Goal: Obtain resource: Download file/media

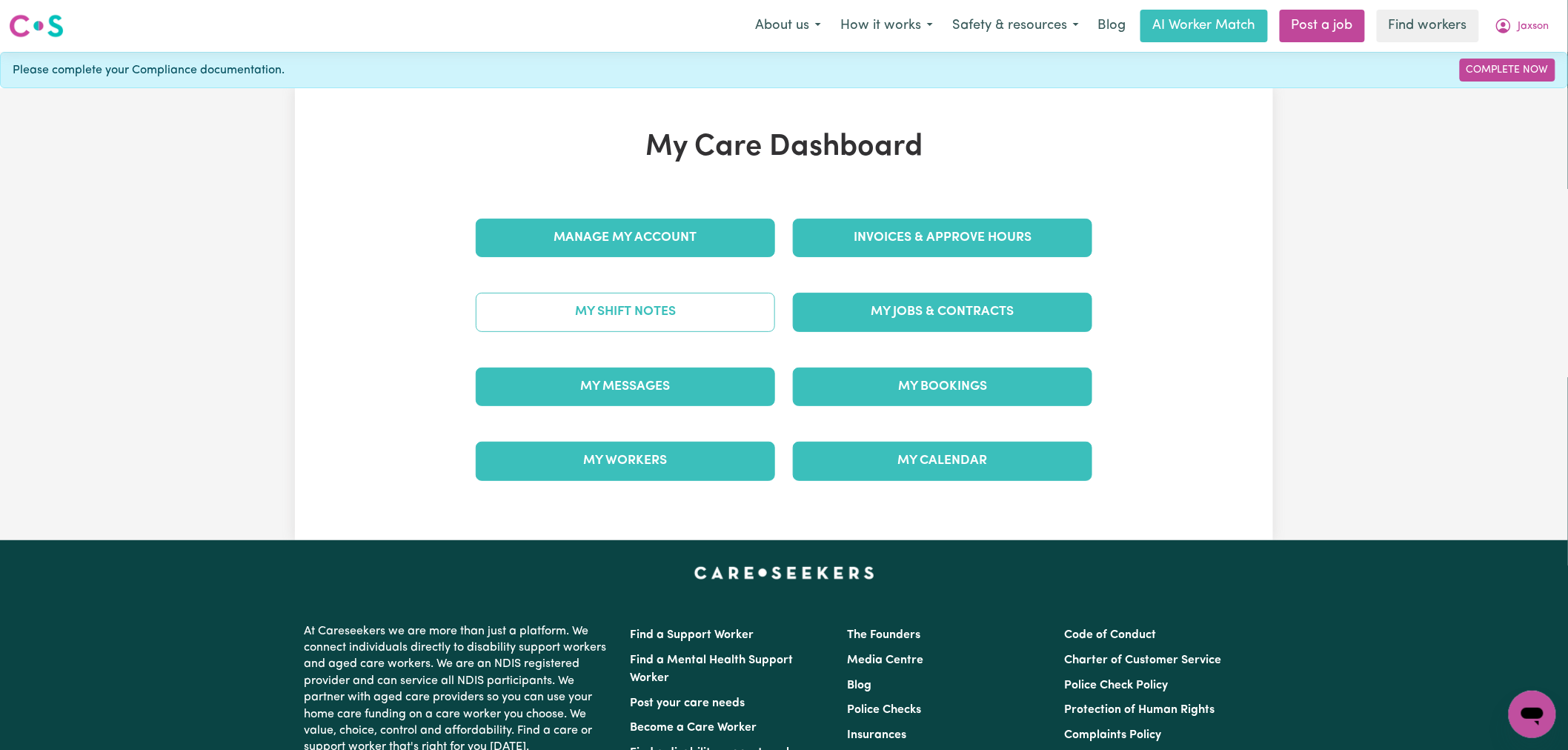
click at [691, 312] on link "My Shift Notes" at bounding box center [625, 312] width 299 height 39
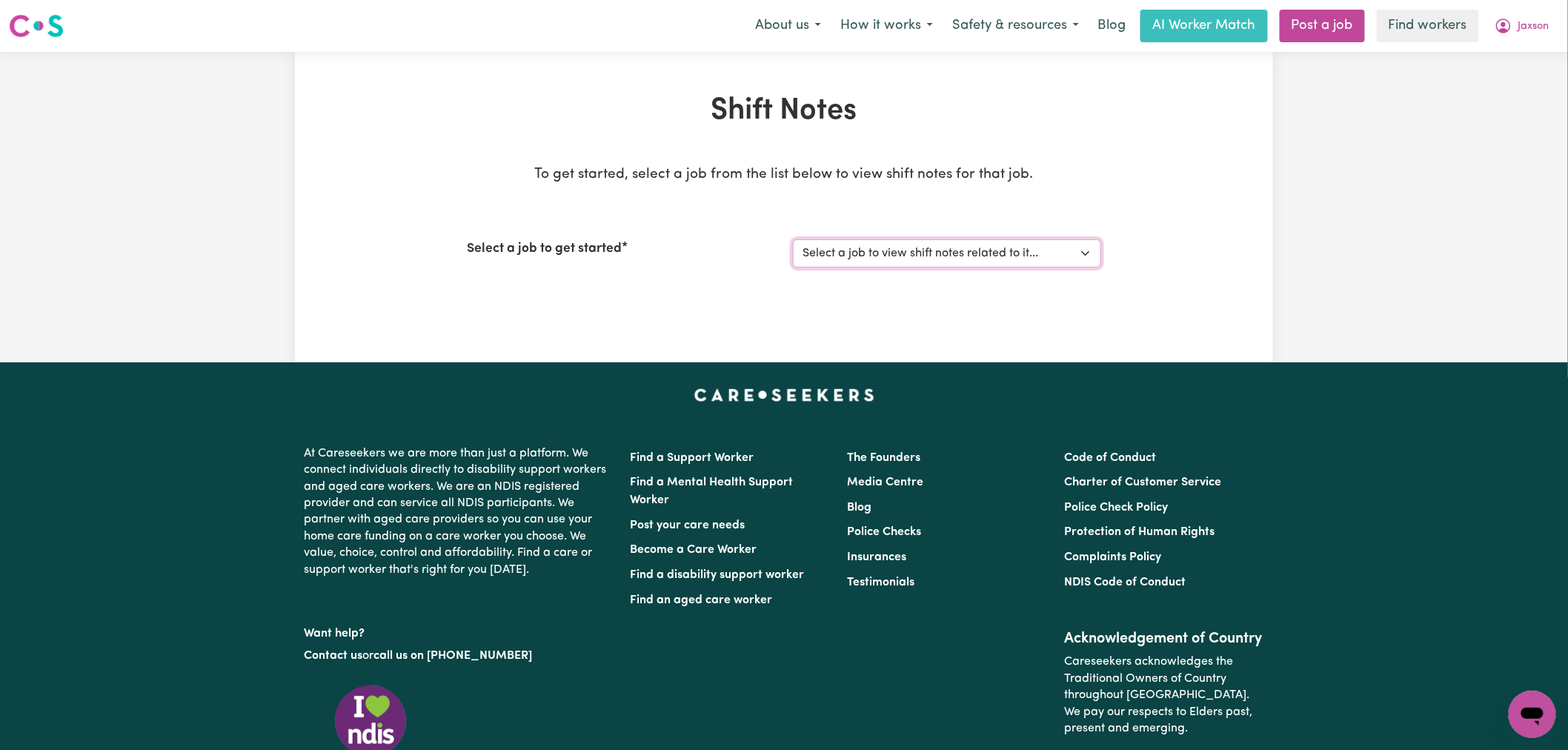
click at [961, 250] on select "Select a job to view shift notes related to it... Support Worker Needed In [GEO…" at bounding box center [947, 253] width 308 height 28
select select "15079"
click at [793, 239] on select "Select a job to view shift notes related to it... Support Worker Needed In [GEO…" at bounding box center [947, 253] width 308 height 28
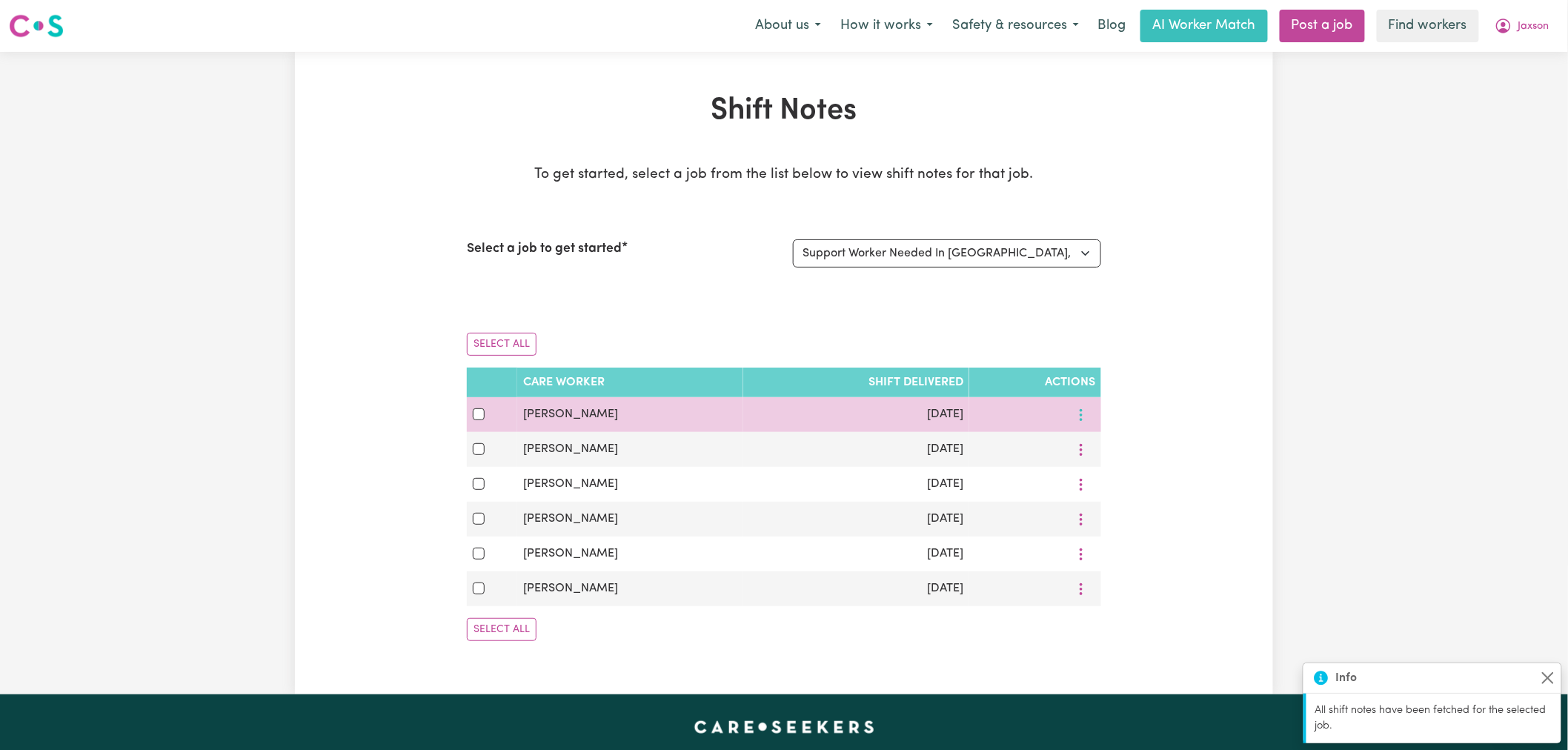
click at [1090, 405] on button "More options" at bounding box center [1080, 415] width 28 height 23
click at [1087, 438] on link "View Shift Note" at bounding box center [1127, 448] width 122 height 30
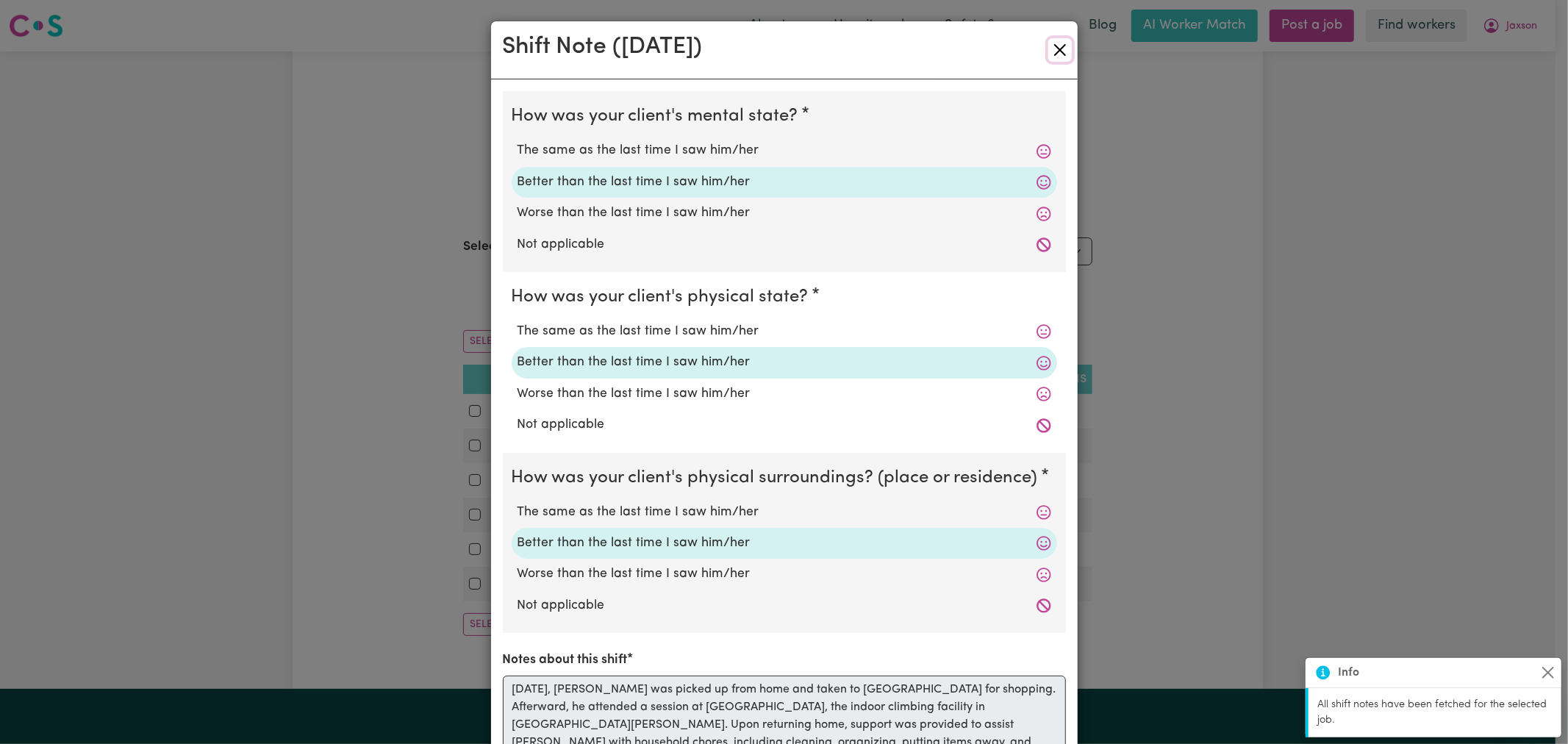
click at [1053, 41] on button "Close" at bounding box center [1060, 50] width 24 height 24
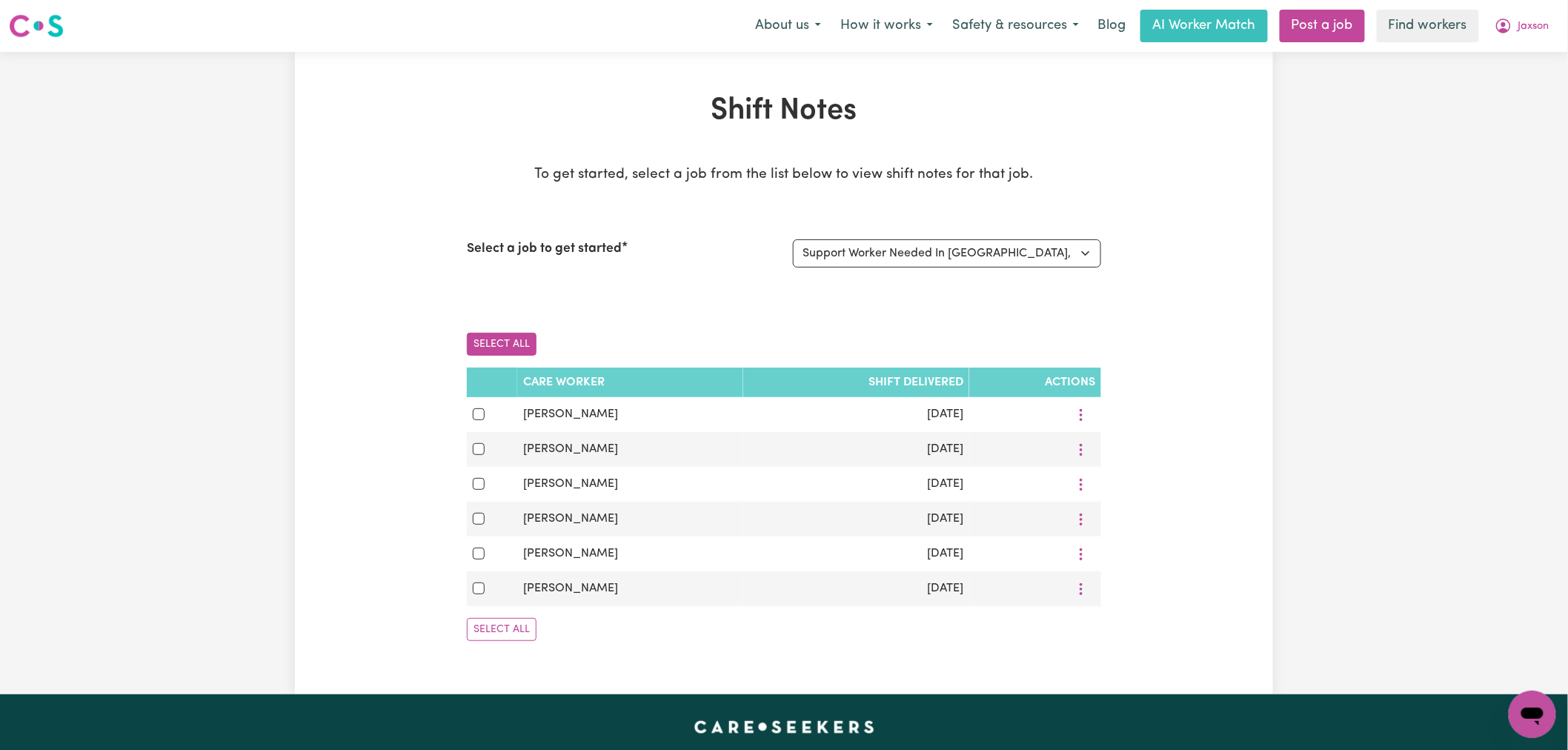
click at [515, 346] on button "Select All" at bounding box center [501, 344] width 70 height 23
checkbox input "true"
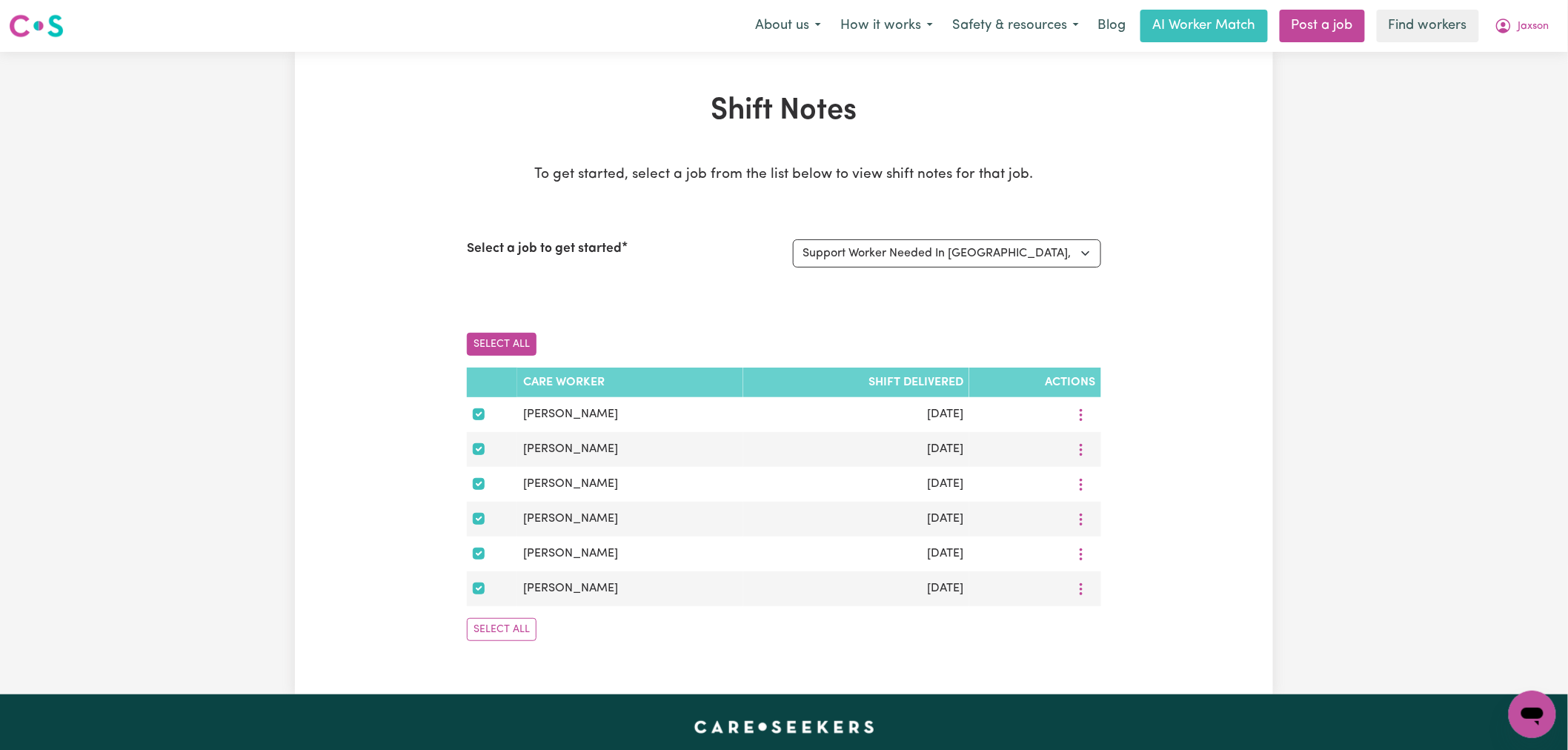
checkbox input "true"
click at [500, 342] on button "Select All" at bounding box center [501, 344] width 70 height 23
click at [501, 341] on button "Select All" at bounding box center [501, 344] width 70 height 23
click at [560, 341] on button "Clear" at bounding box center [565, 344] width 45 height 23
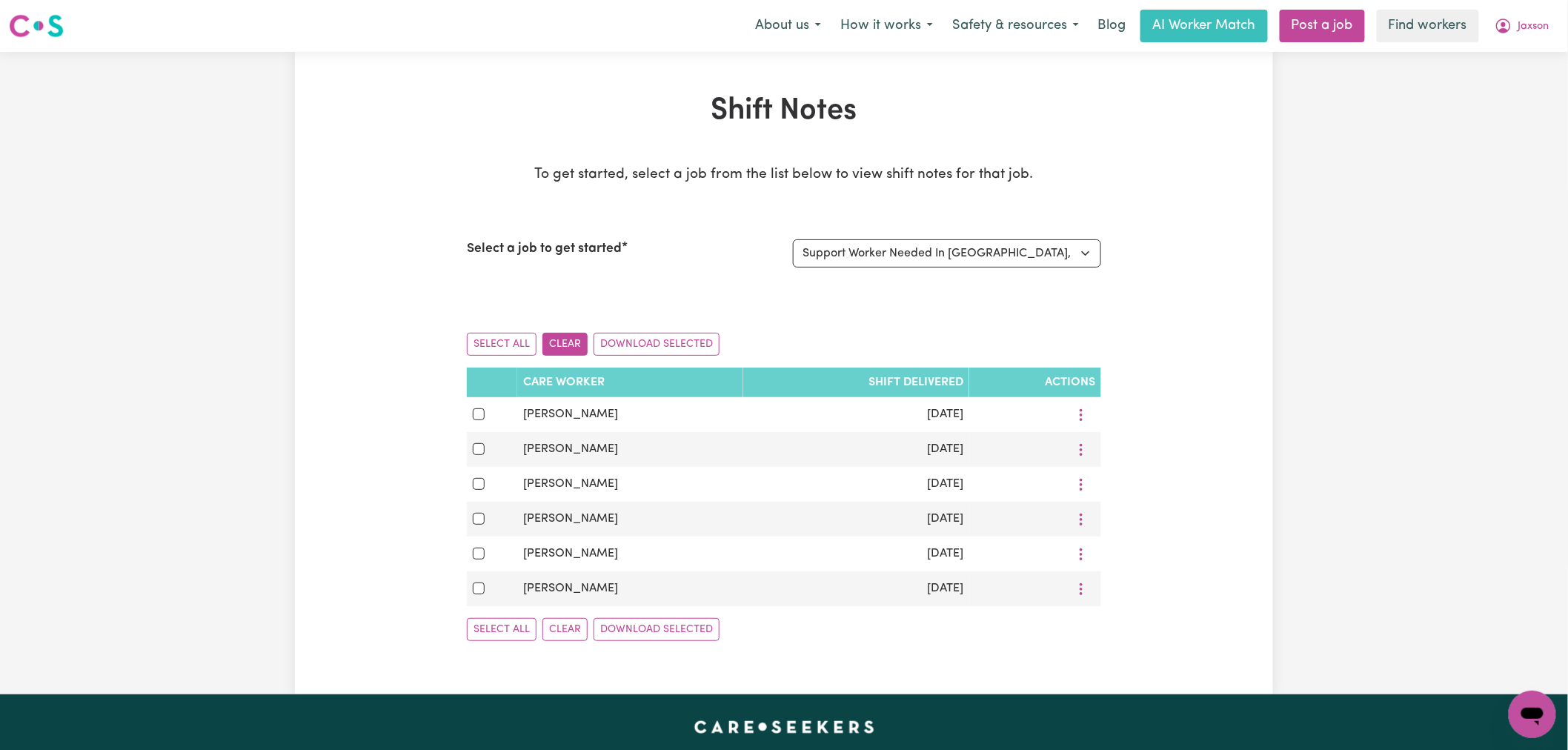
checkbox input "false"
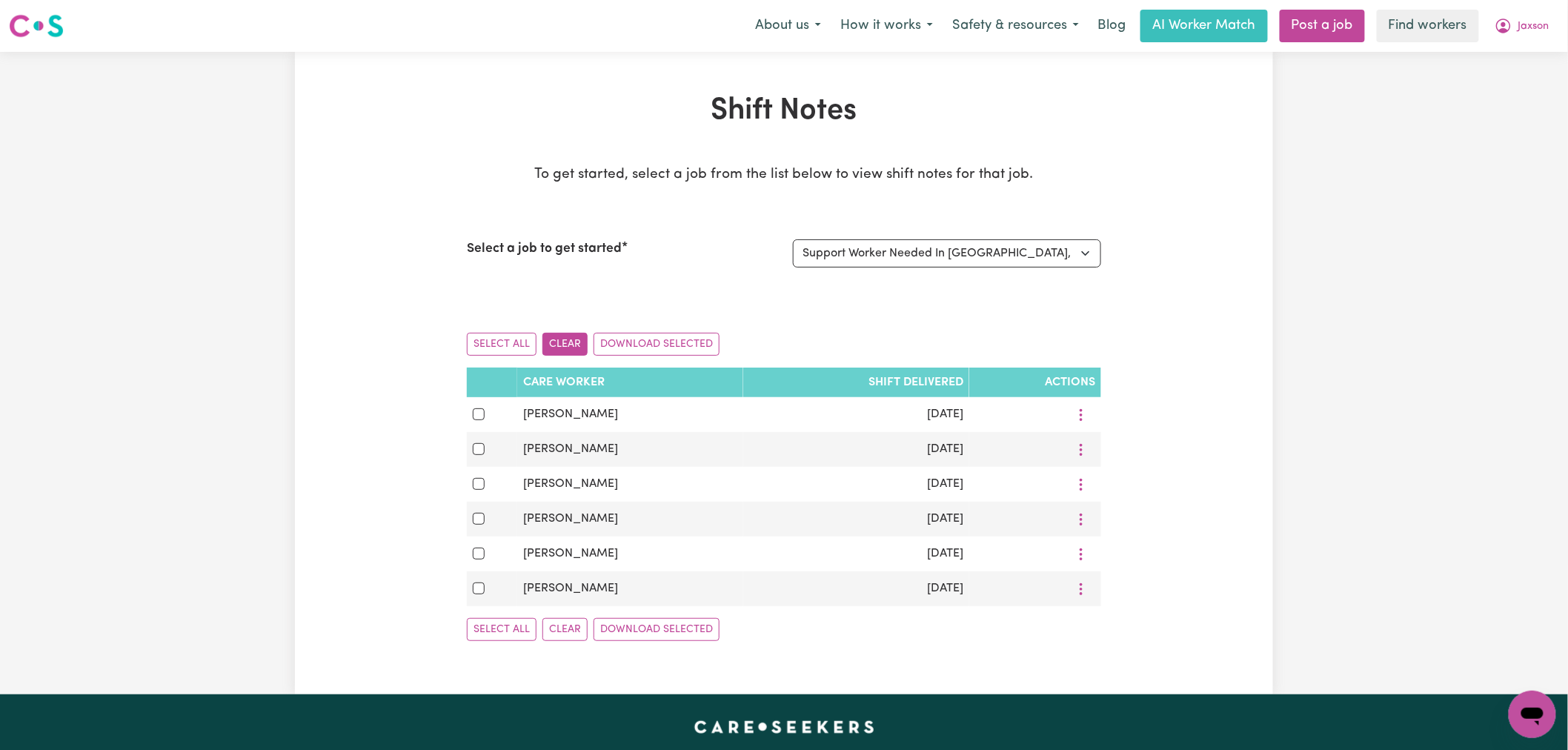
checkbox input "false"
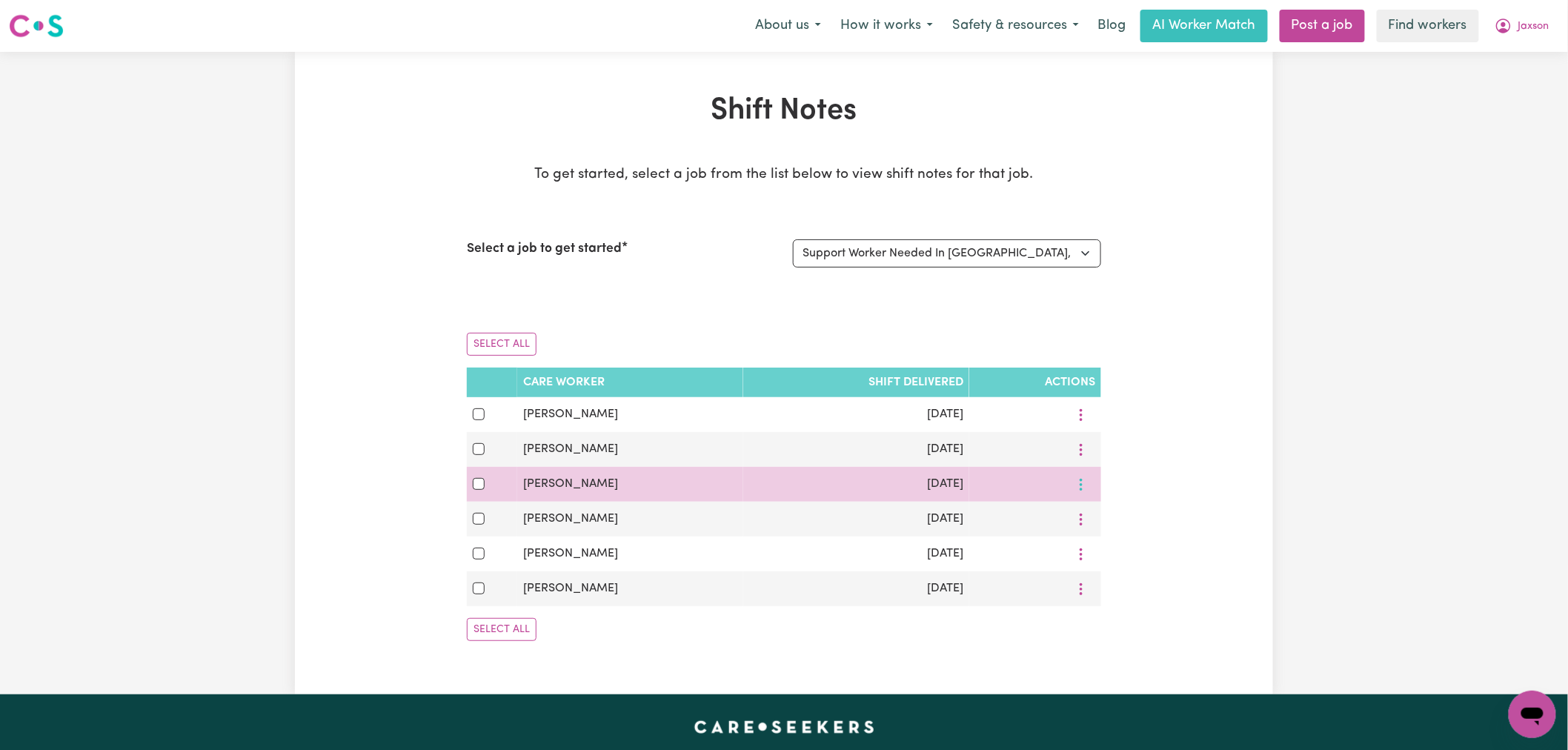
click at [1083, 489] on icon "More options" at bounding box center [1081, 484] width 14 height 14
click at [1110, 513] on span "View Shift Note" at bounding box center [1136, 518] width 81 height 12
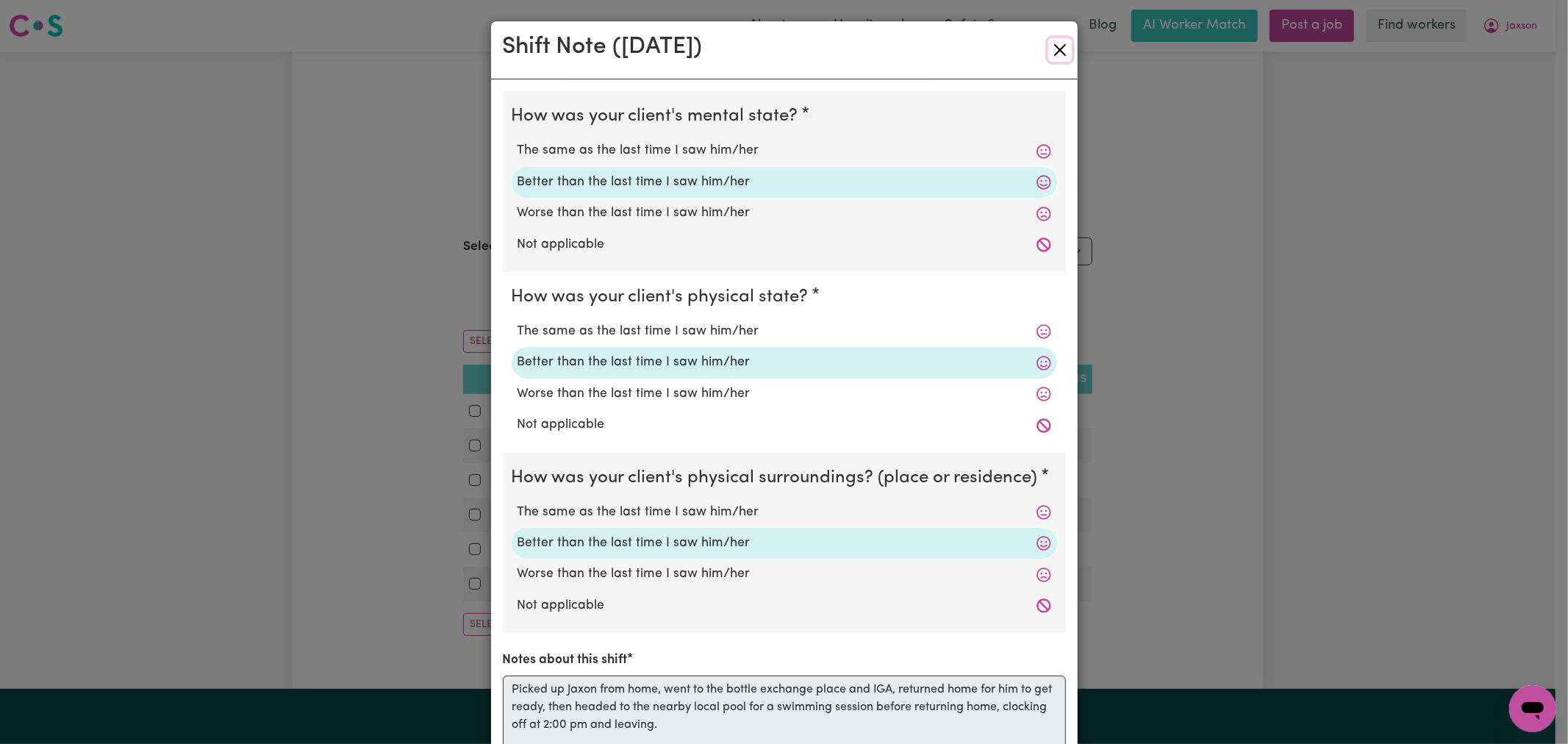
click at [1052, 43] on button "Close" at bounding box center [1060, 50] width 24 height 24
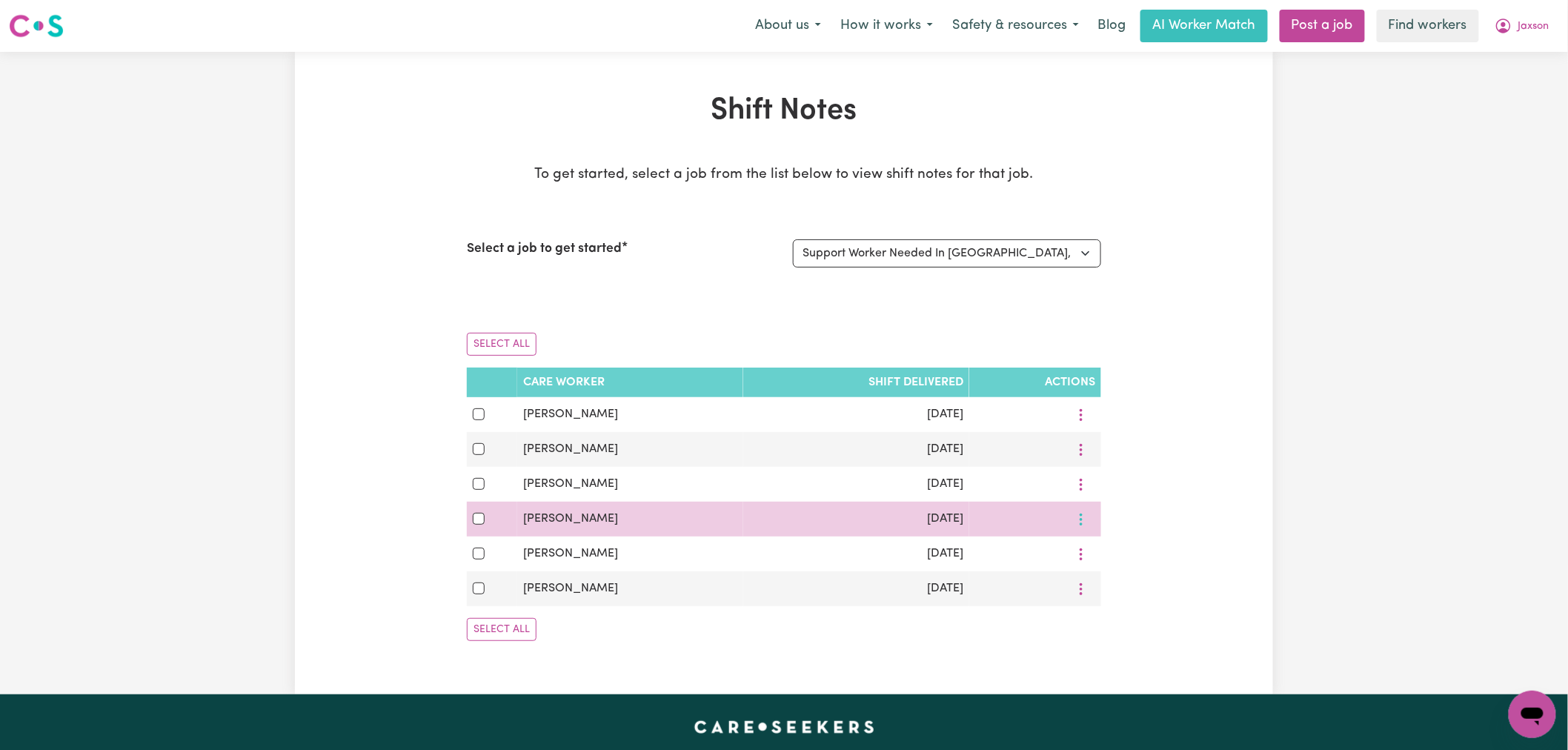
click at [1084, 521] on icon "More options" at bounding box center [1081, 519] width 14 height 14
click at [1116, 553] on span "View Shift Note" at bounding box center [1136, 553] width 81 height 12
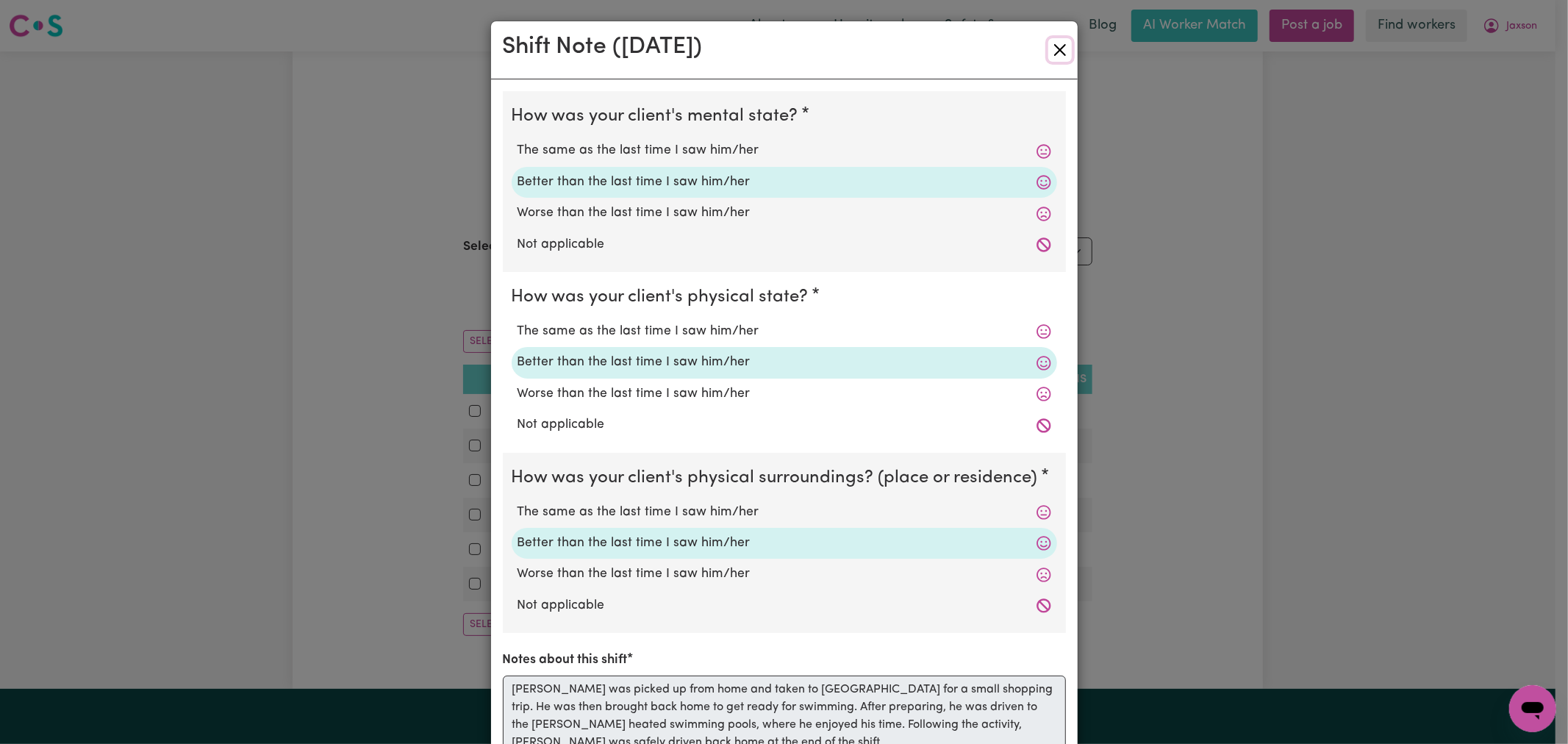
click at [1053, 53] on button "Close" at bounding box center [1060, 50] width 24 height 24
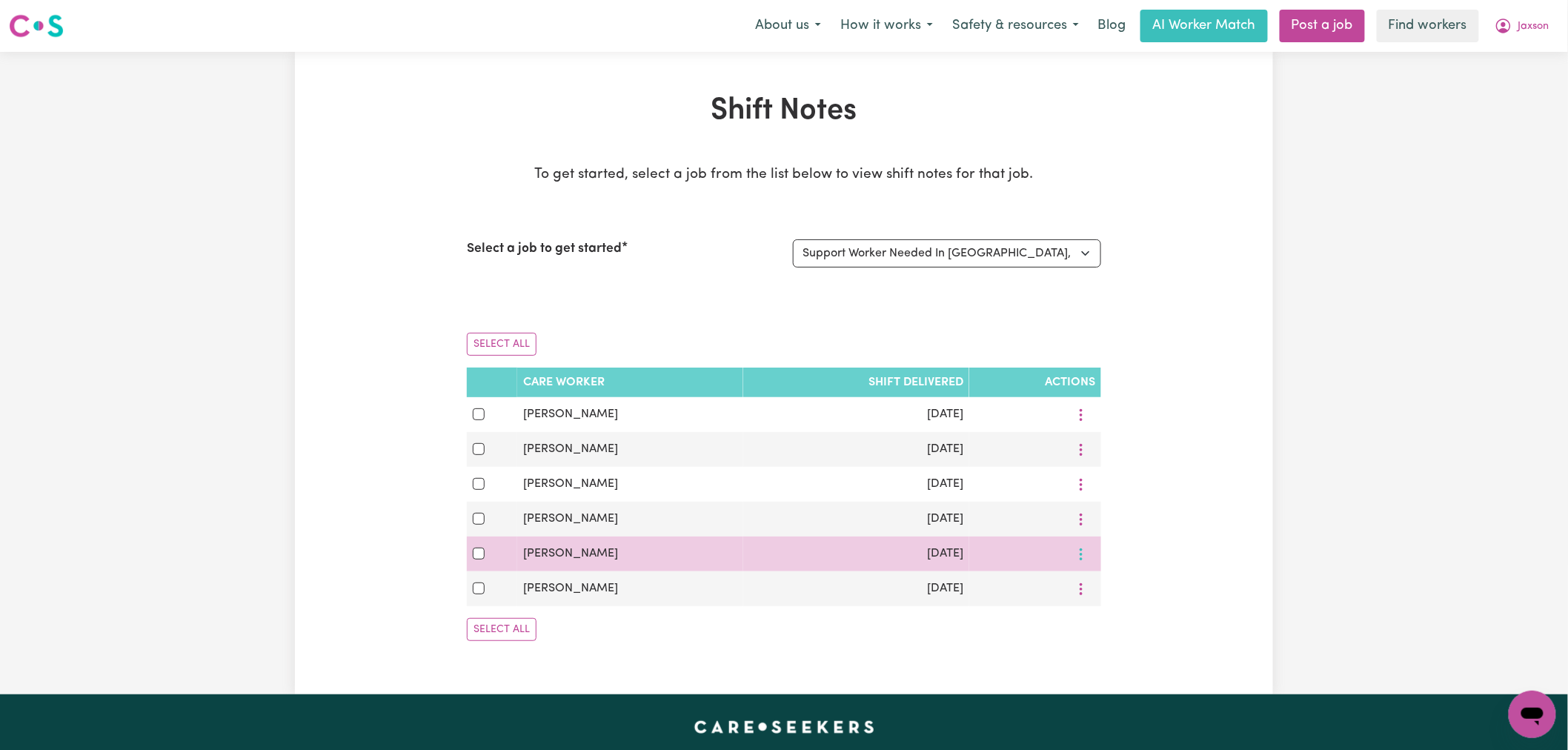
click at [1080, 566] on button "More options" at bounding box center [1080, 553] width 28 height 23
click at [1113, 590] on span "View Shift Note" at bounding box center [1136, 588] width 81 height 12
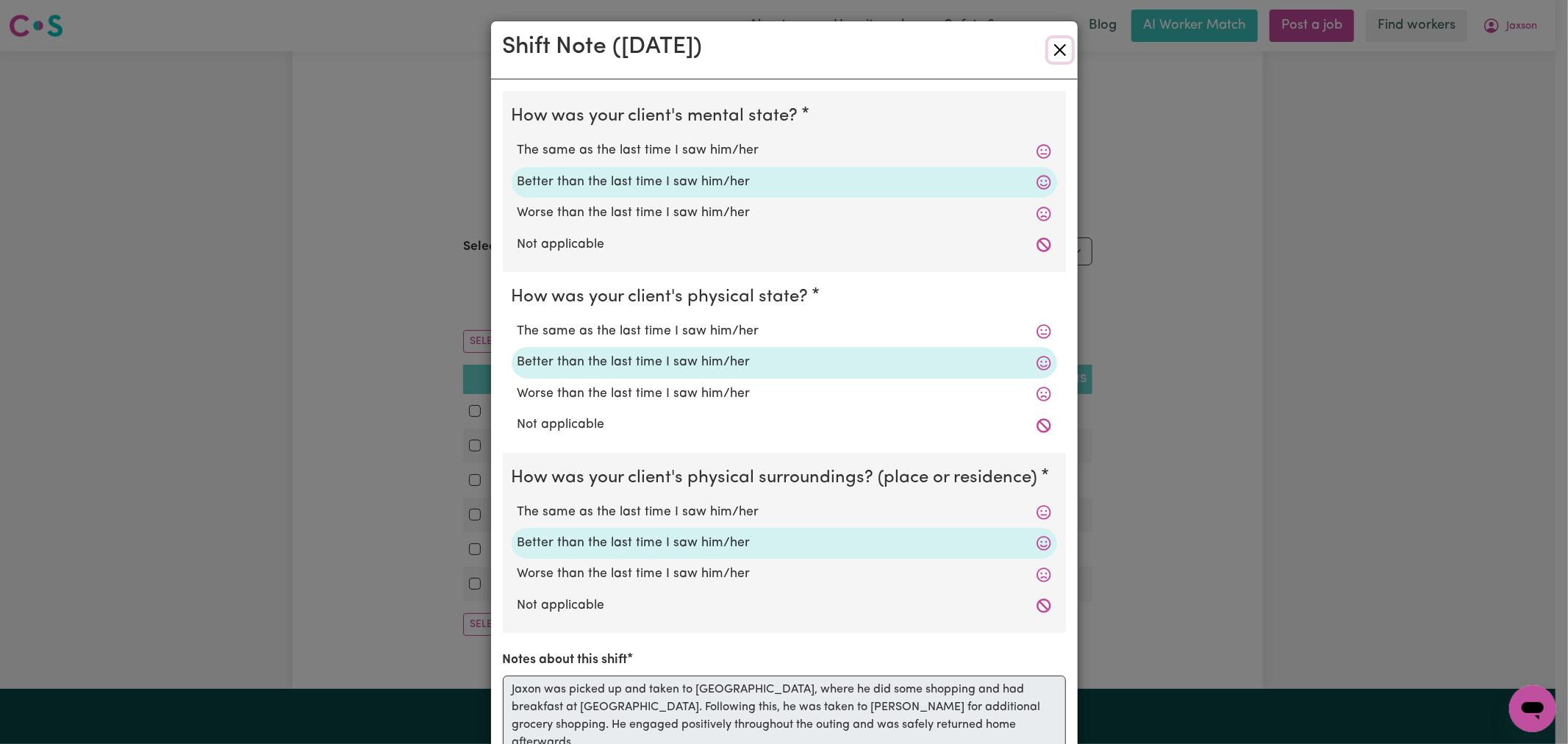
click at [1048, 49] on button "Close" at bounding box center [1060, 50] width 24 height 24
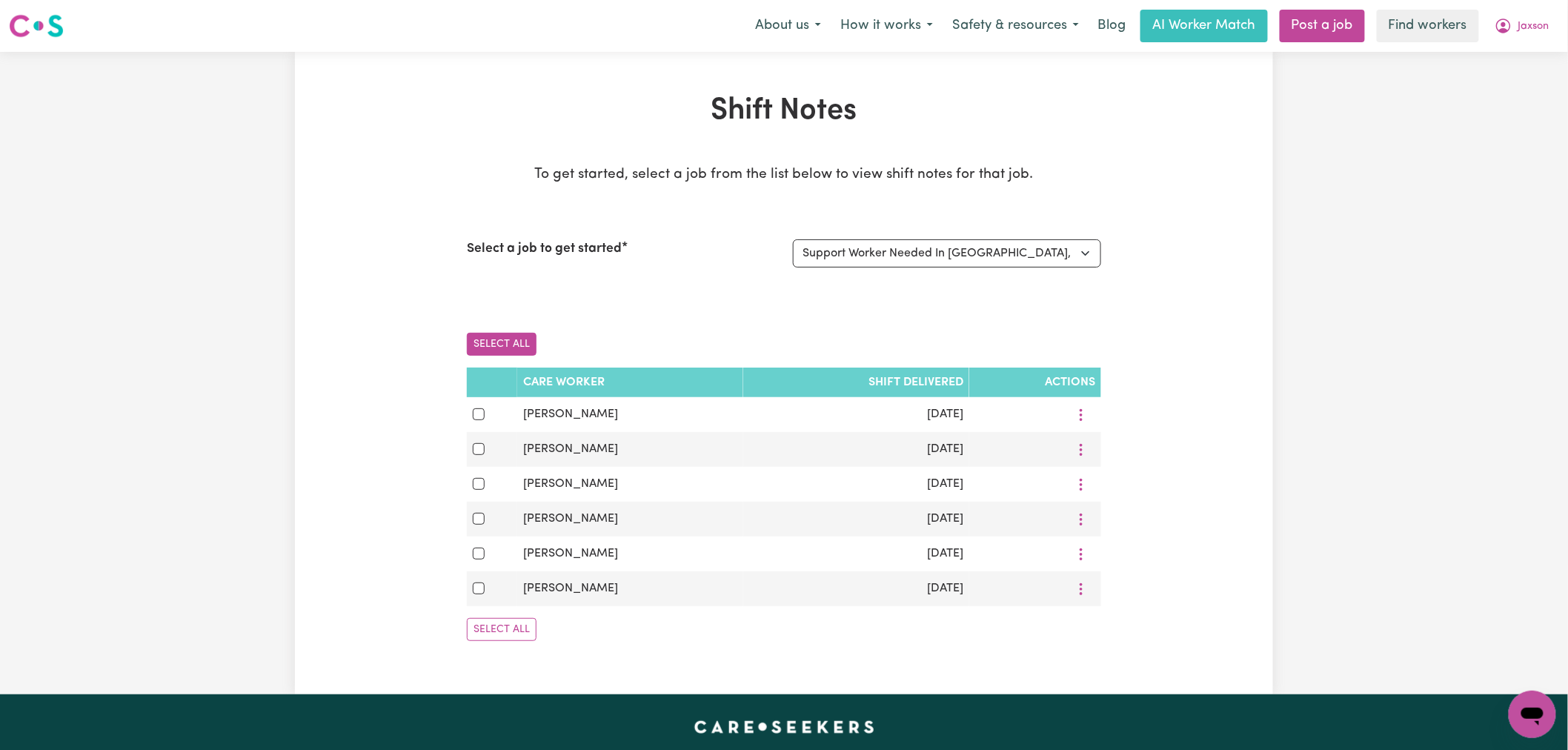
click at [501, 339] on button "Select All" at bounding box center [501, 344] width 70 height 23
checkbox input "true"
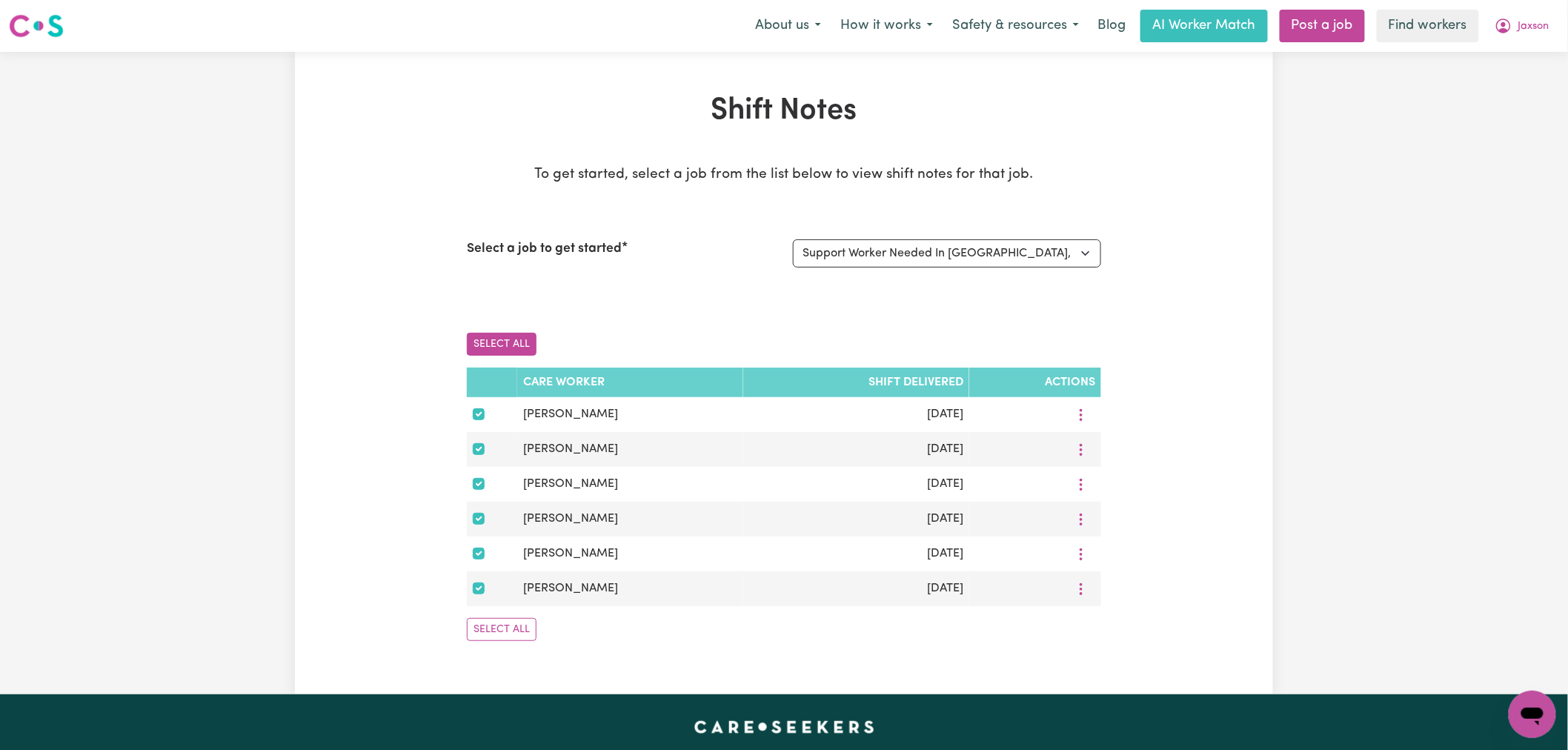
checkbox input "true"
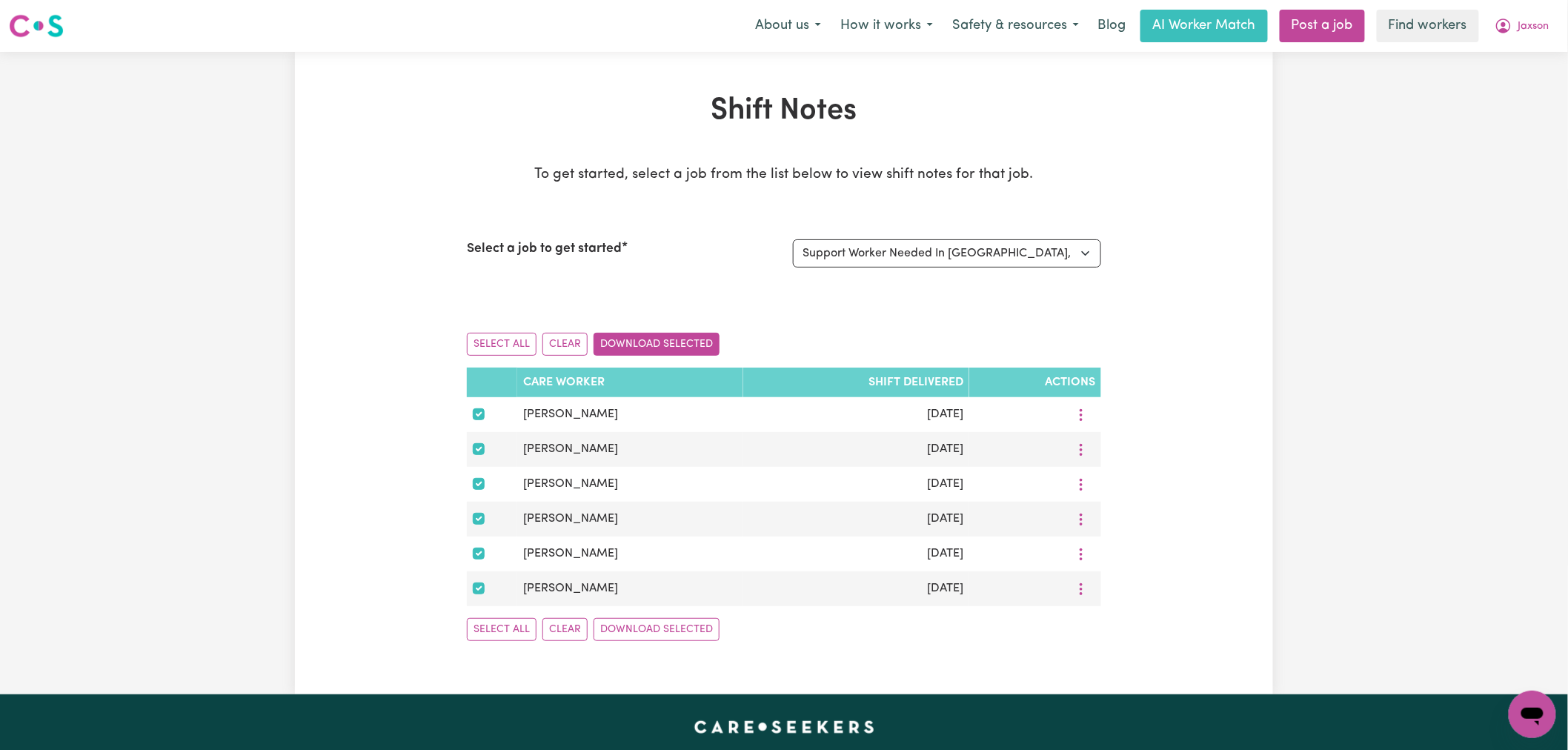
click at [687, 339] on button "Download Selected" at bounding box center [656, 344] width 126 height 23
click at [1539, 30] on span "Jaxson" at bounding box center [1534, 26] width 31 height 16
click at [995, 247] on select "Select a job to view shift notes related to it... Support Worker Needed In [GEO…" at bounding box center [947, 253] width 308 height 28
select select "14912"
click at [793, 239] on select "Select a job to view shift notes related to it... Support Worker Needed In [GEO…" at bounding box center [947, 253] width 308 height 28
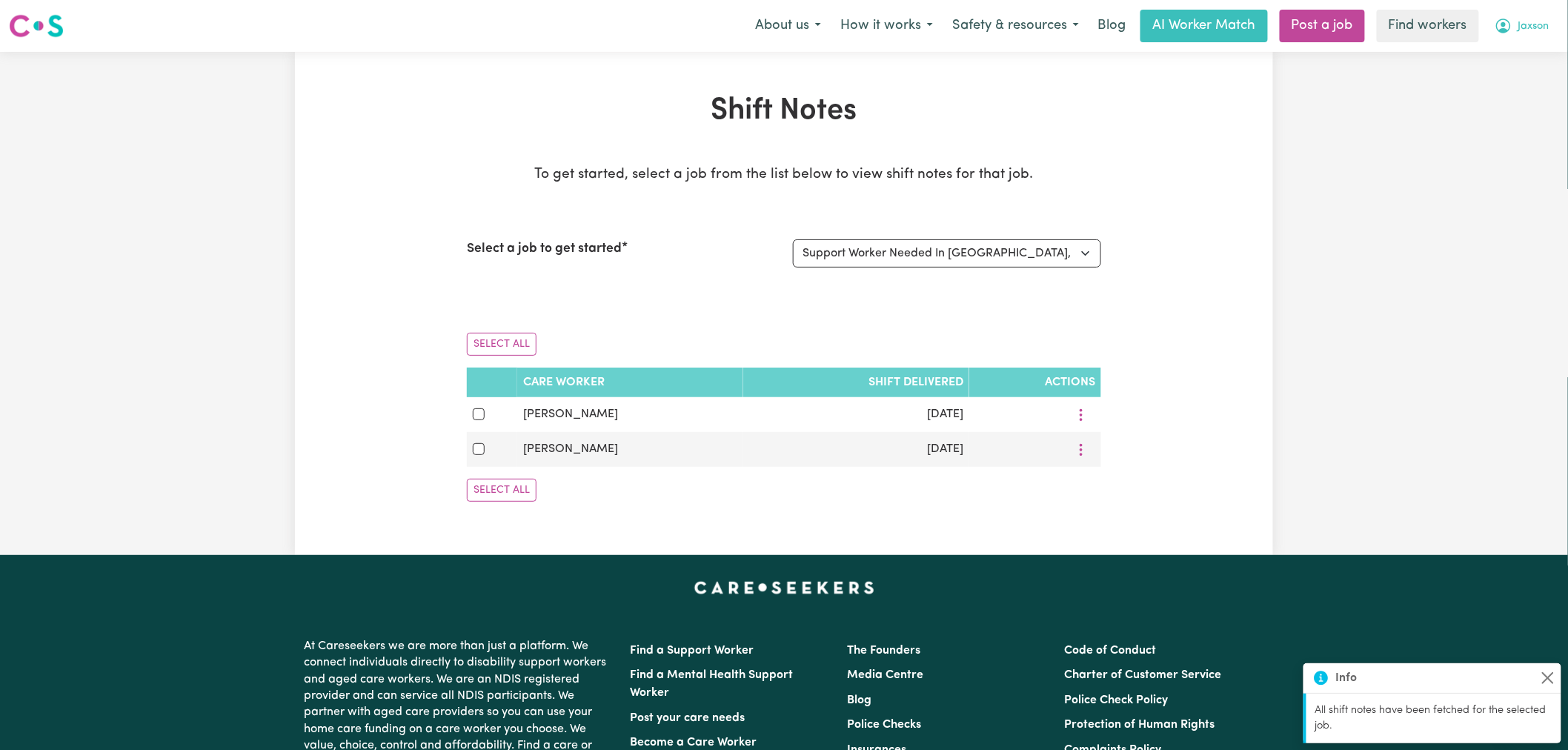
click at [1518, 26] on span "Jaxson" at bounding box center [1534, 26] width 31 height 16
click at [1525, 57] on link "My Dashboard" at bounding box center [1500, 58] width 117 height 28
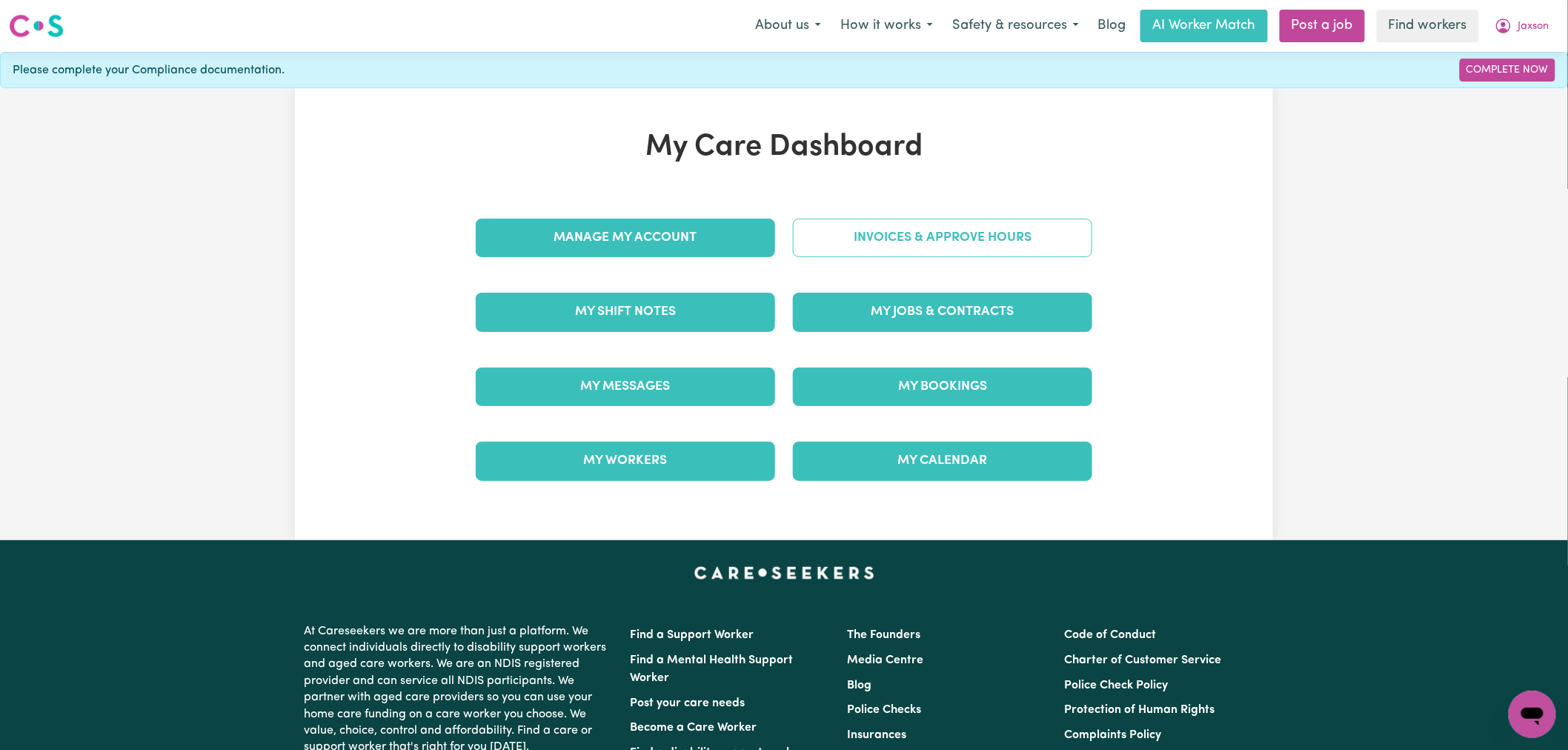
click at [904, 250] on link "Invoices & Approve Hours" at bounding box center [942, 238] width 299 height 39
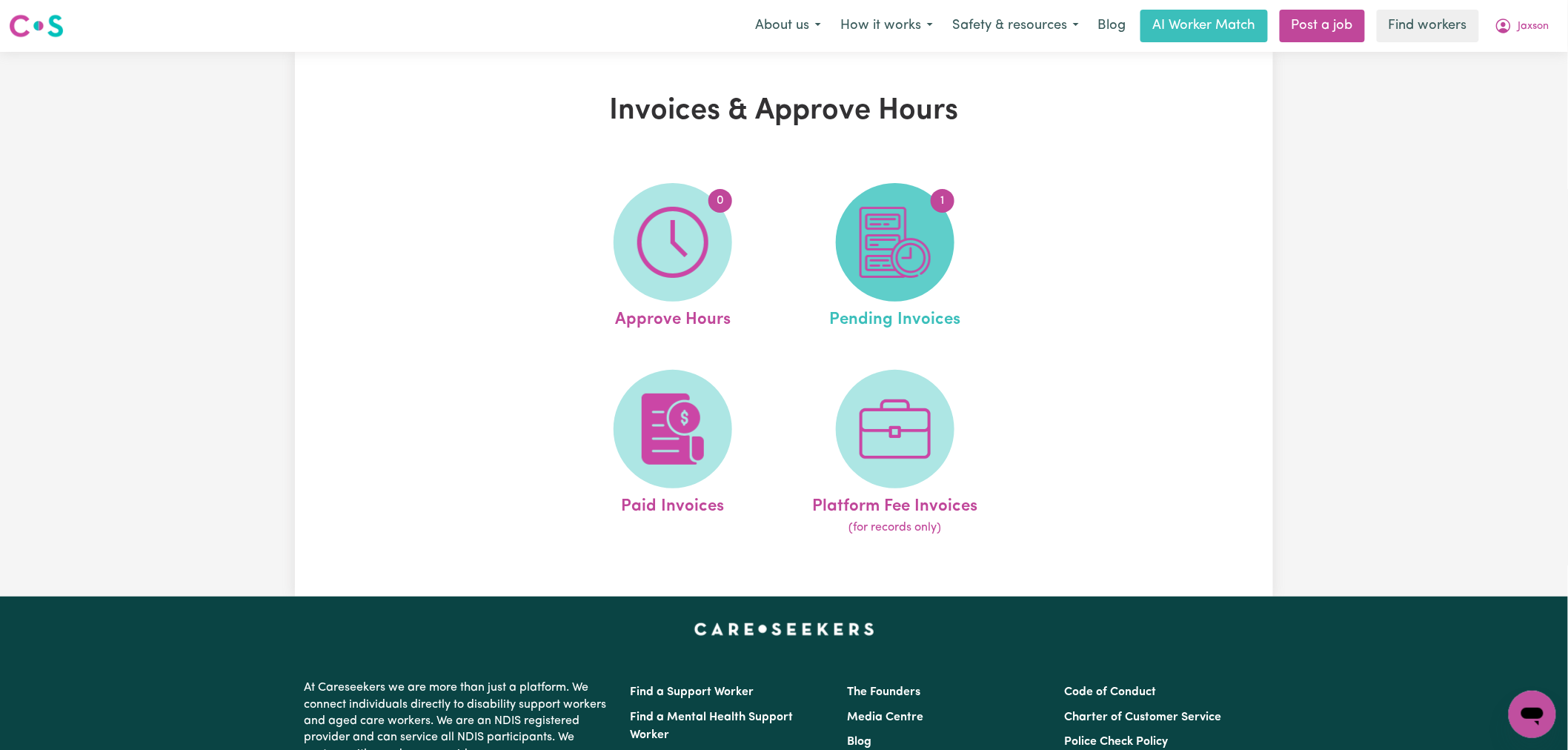
click at [913, 216] on img at bounding box center [895, 242] width 71 height 71
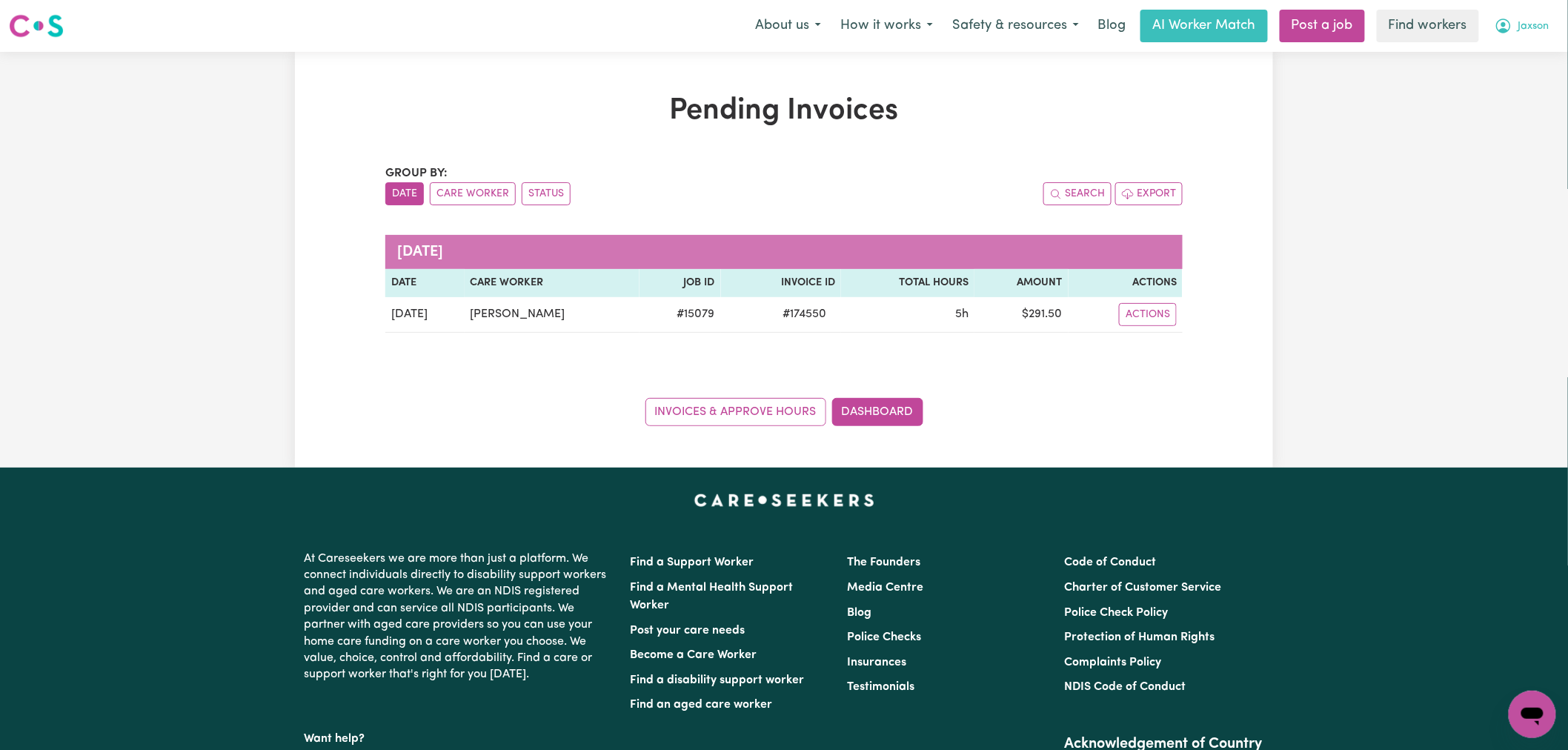
click at [1536, 33] on span "Jaxson" at bounding box center [1534, 26] width 31 height 16
click at [1537, 59] on link "My Dashboard" at bounding box center [1500, 58] width 117 height 28
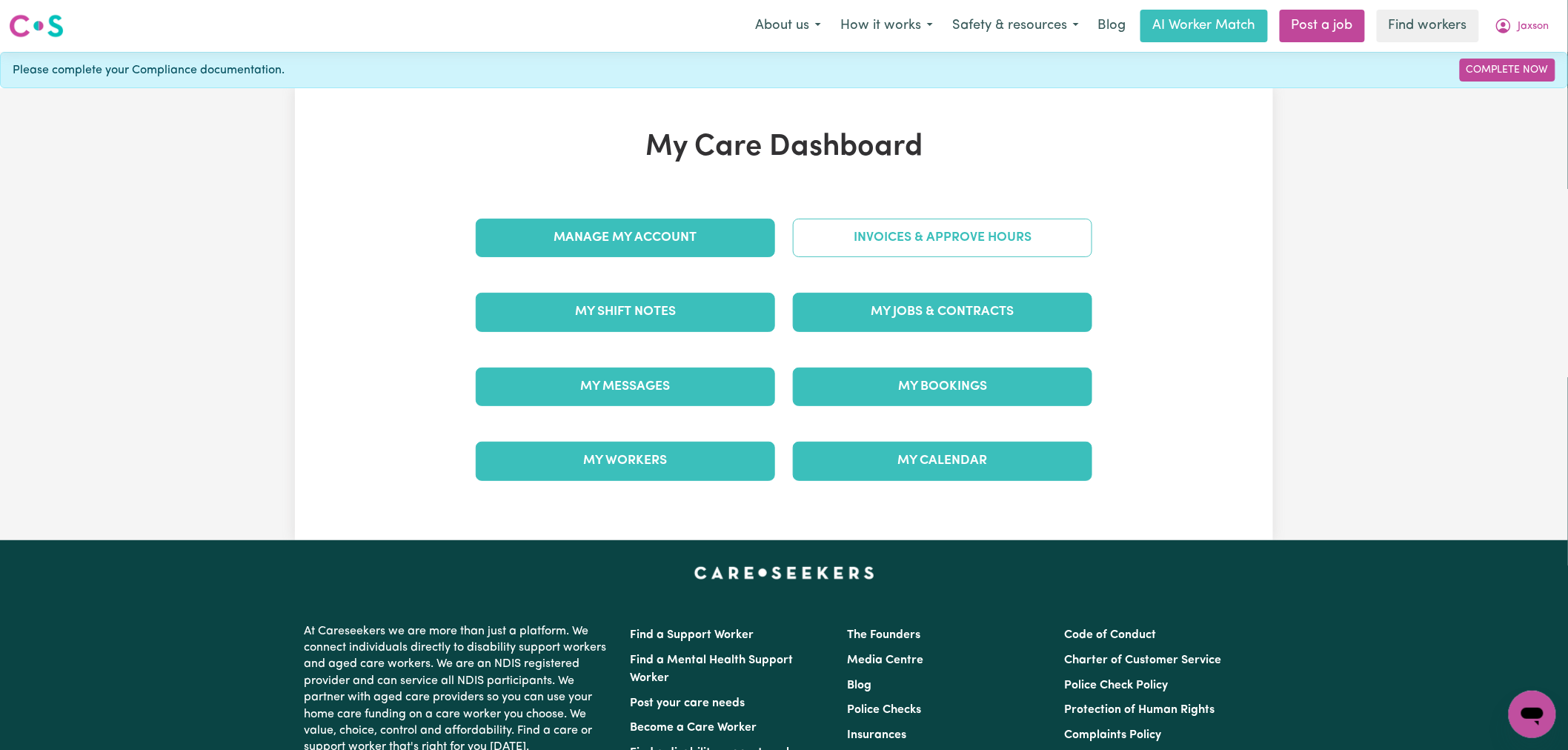
click at [947, 255] on link "Invoices & Approve Hours" at bounding box center [942, 238] width 299 height 39
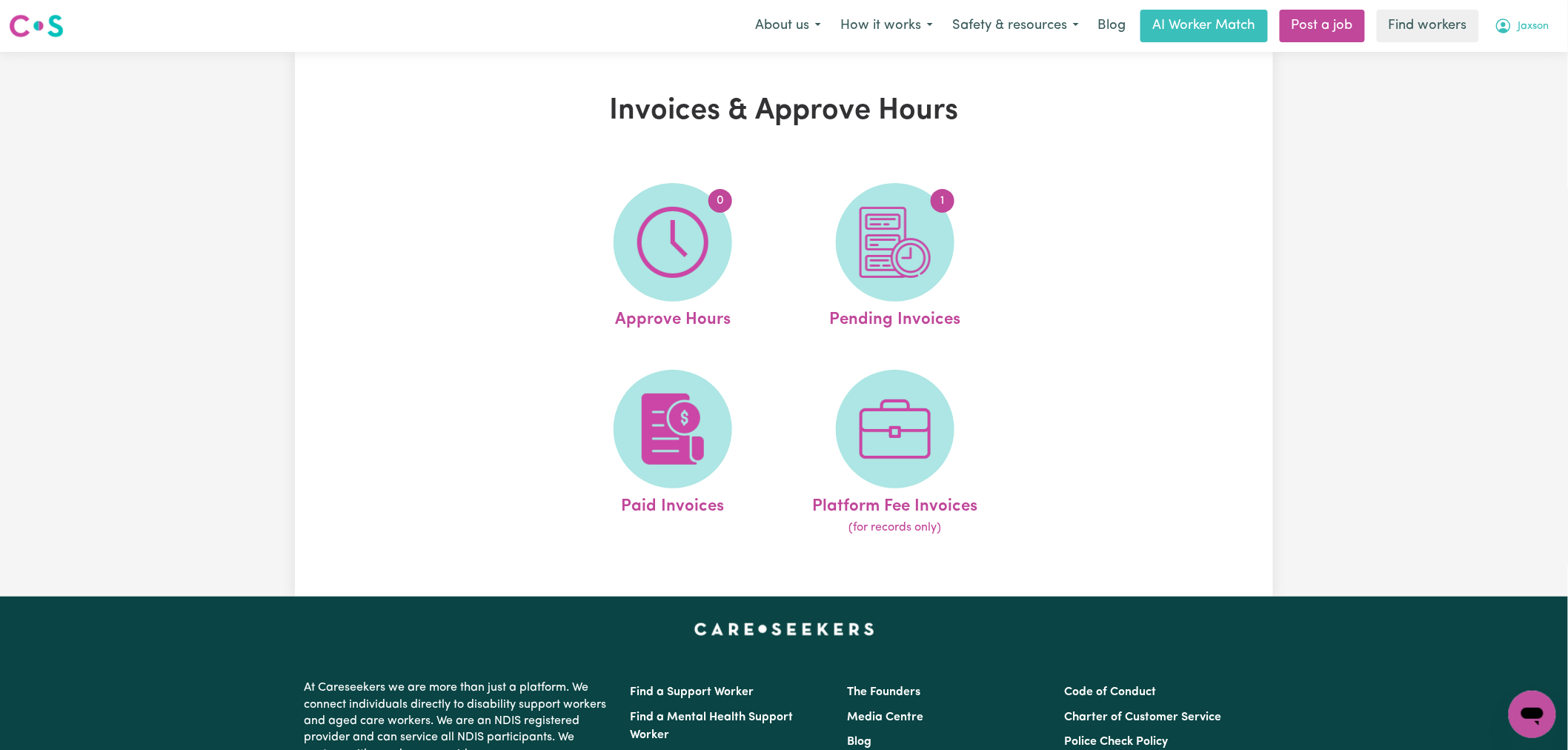
click at [1529, 18] on button "Jaxson" at bounding box center [1521, 26] width 74 height 31
click at [1542, 48] on link "My Dashboard" at bounding box center [1500, 58] width 117 height 28
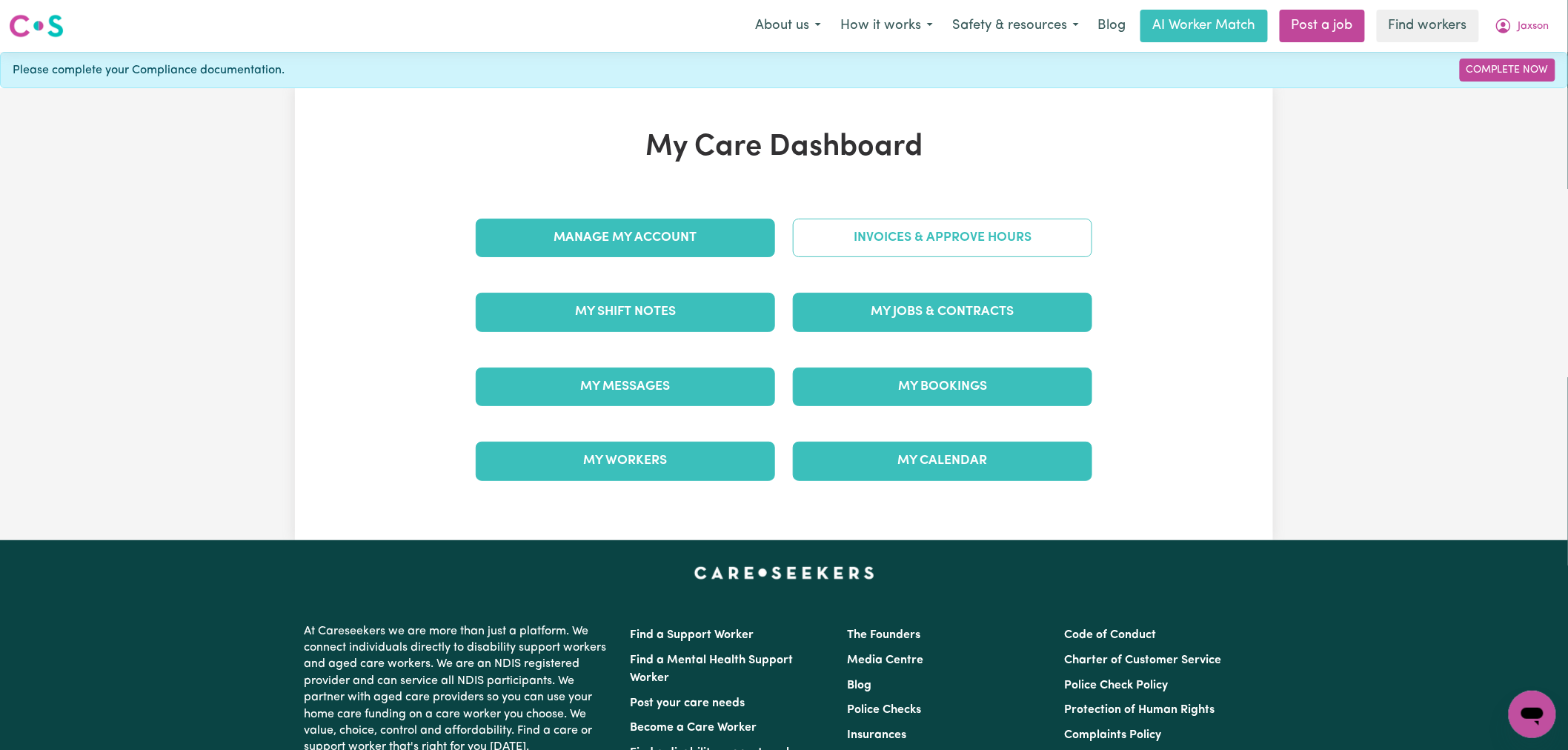
click at [928, 235] on link "Invoices & Approve Hours" at bounding box center [942, 238] width 299 height 39
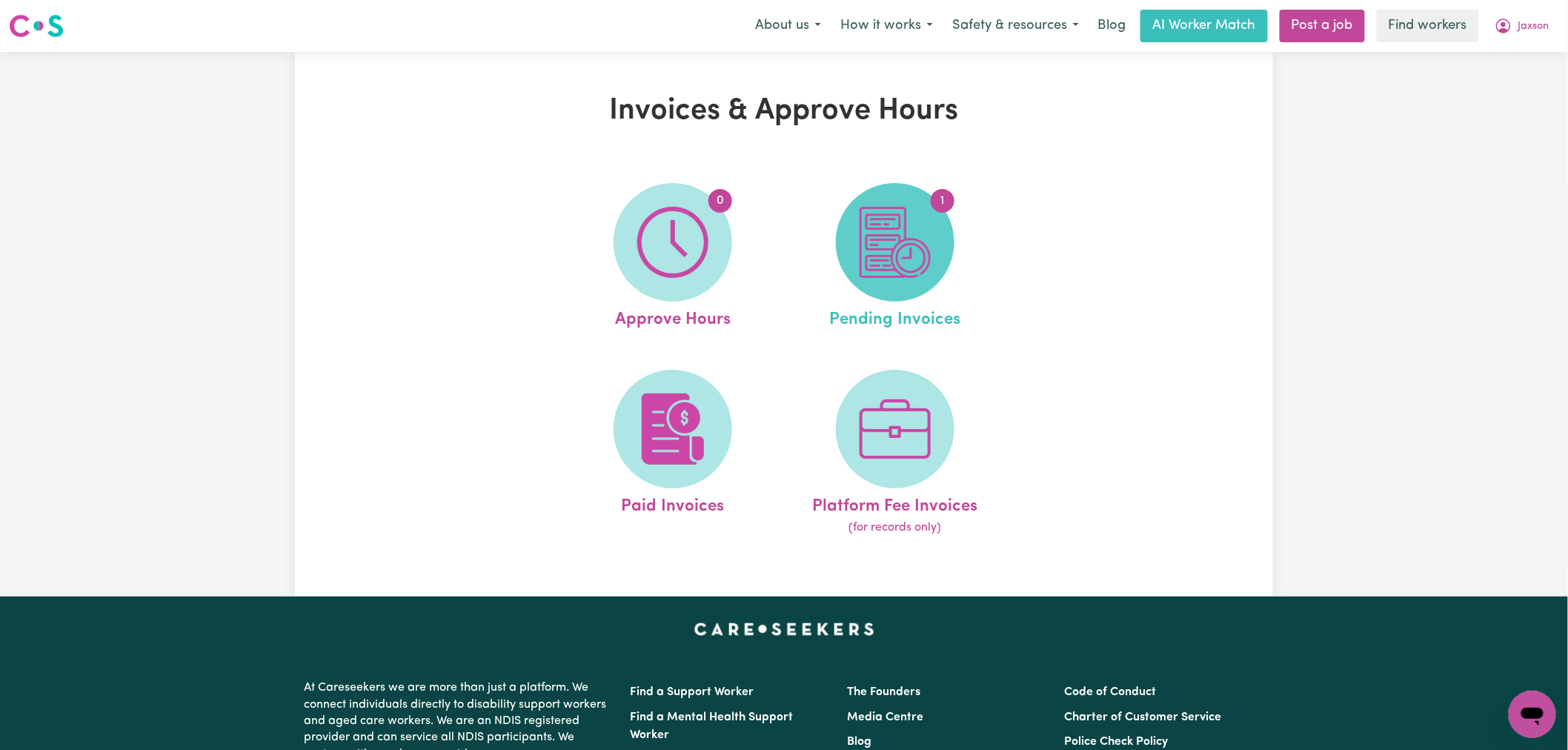
click at [895, 273] on img at bounding box center [895, 242] width 71 height 71
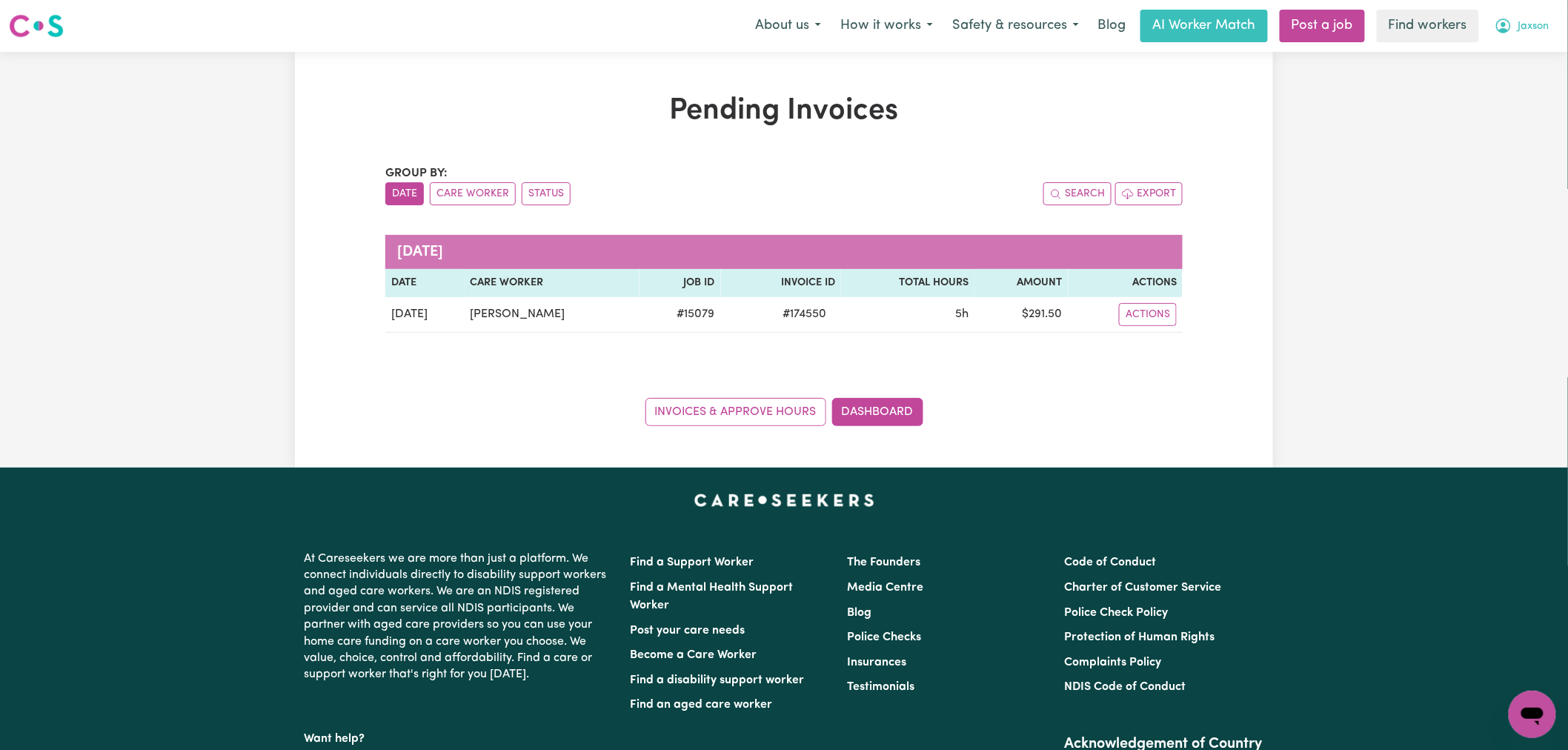
click at [1524, 25] on span "Jaxson" at bounding box center [1534, 26] width 31 height 16
click at [1262, 330] on div "Pending Invoices Group by: Date Care Worker Status Search Export [DATE] Date Ca…" at bounding box center [784, 259] width 978 height 333
drag, startPoint x: 1551, startPoint y: 19, endPoint x: 1538, endPoint y: 31, distance: 17.7
click at [1550, 19] on button "Jaxson" at bounding box center [1521, 26] width 74 height 31
click at [1521, 47] on link "My Dashboard" at bounding box center [1500, 58] width 117 height 28
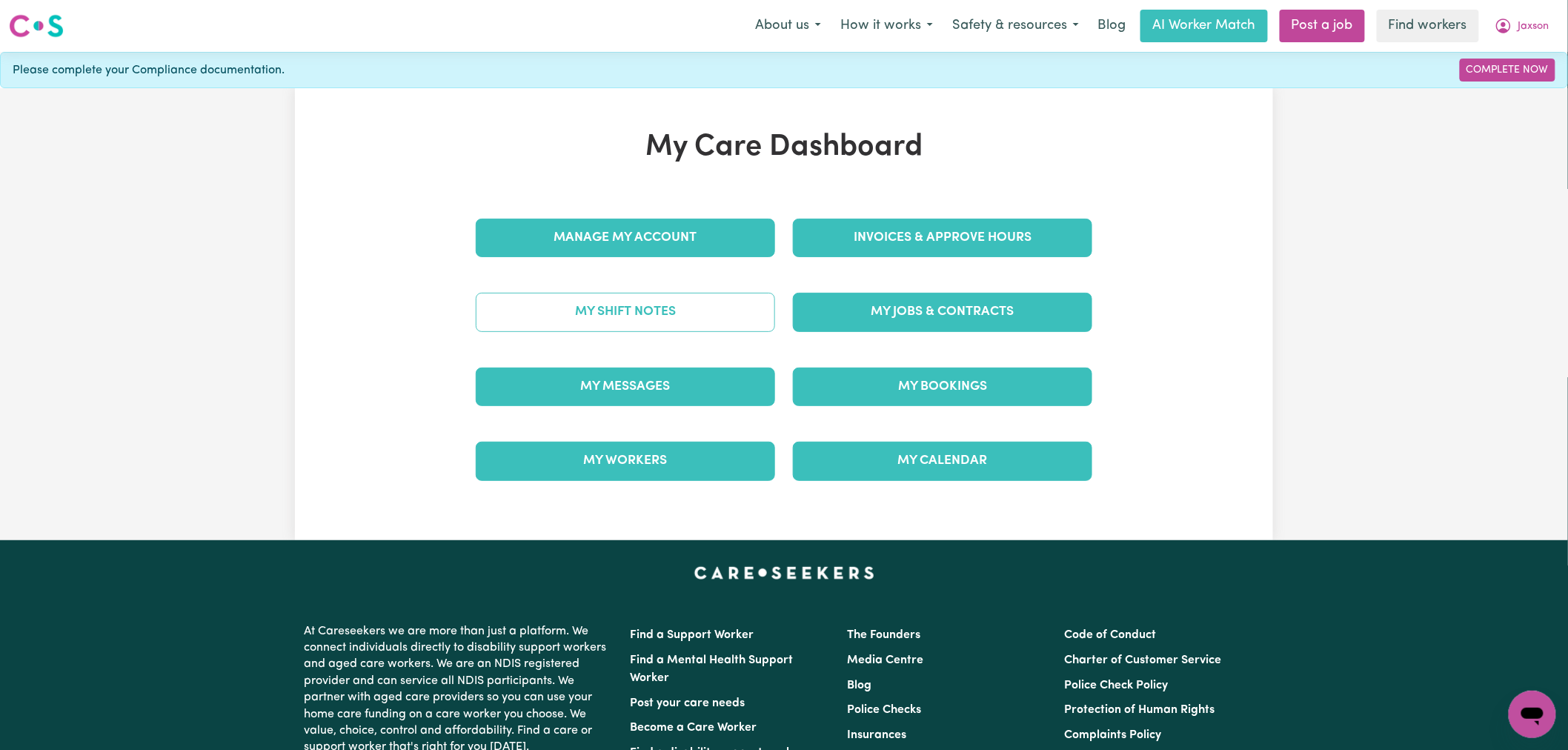
click at [701, 322] on link "My Shift Notes" at bounding box center [625, 312] width 299 height 39
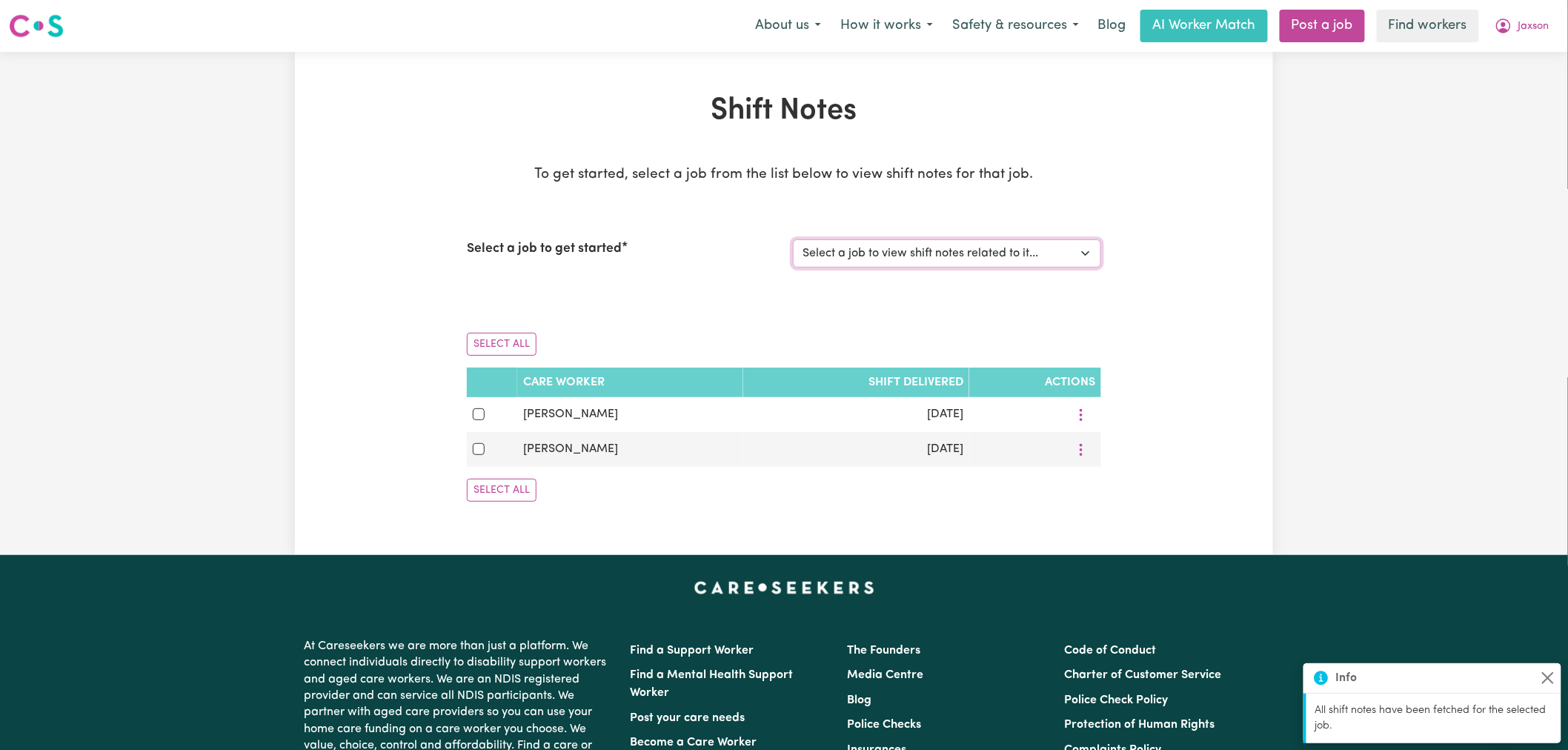
drag, startPoint x: 1001, startPoint y: 243, endPoint x: 995, endPoint y: 267, distance: 24.7
click at [1001, 243] on select "Select a job to view shift notes related to it... Support Worker Needed In [GEO…" at bounding box center [947, 253] width 308 height 28
select select "15079"
click at [793, 239] on select "Select a job to view shift notes related to it... Support Worker Needed In [GEO…" at bounding box center [947, 253] width 308 height 28
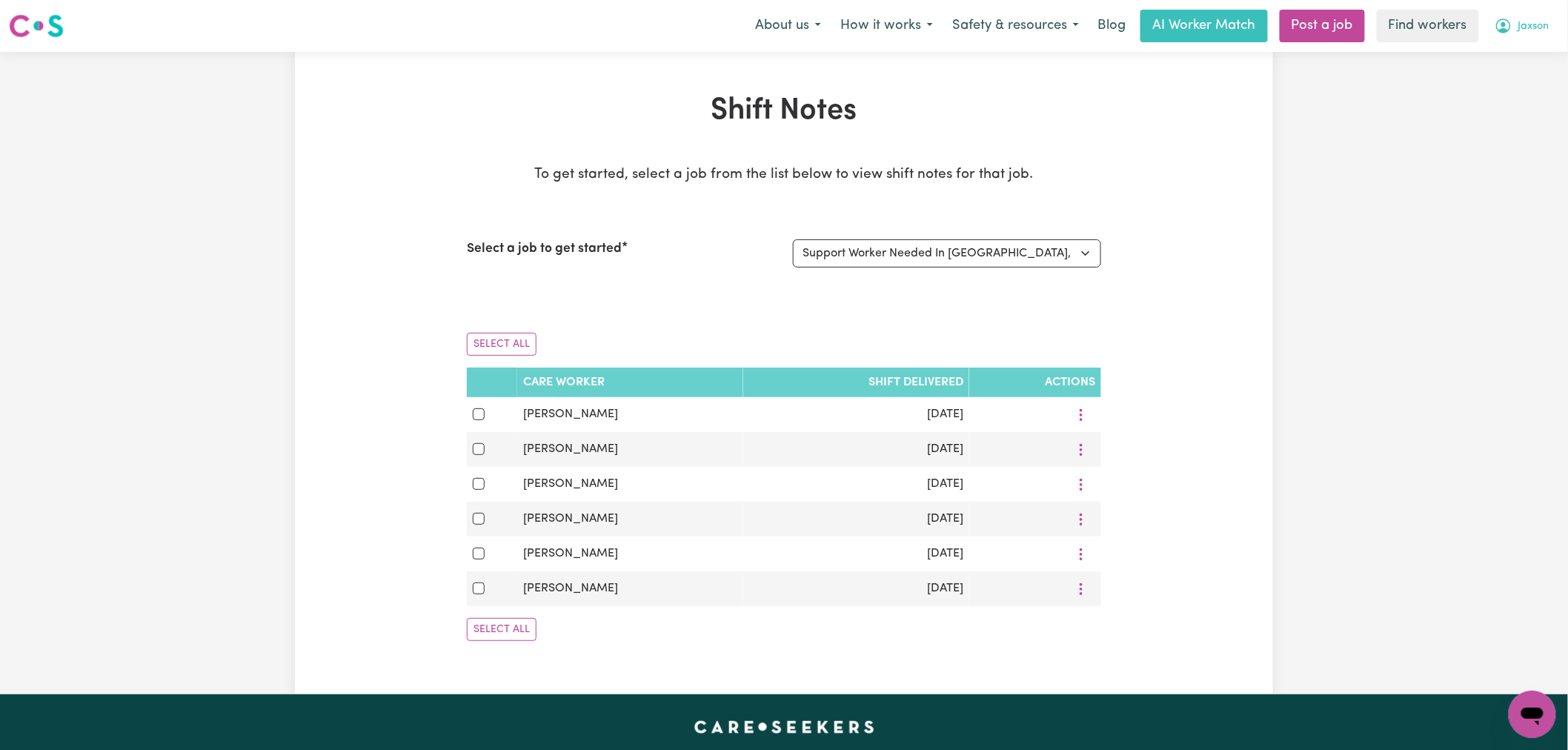
click at [1528, 35] on button "Jaxson" at bounding box center [1521, 26] width 74 height 31
drag, startPoint x: 1528, startPoint y: 42, endPoint x: 1529, endPoint y: 57, distance: 15.0
click at [1529, 57] on link "My Dashboard" at bounding box center [1500, 58] width 117 height 28
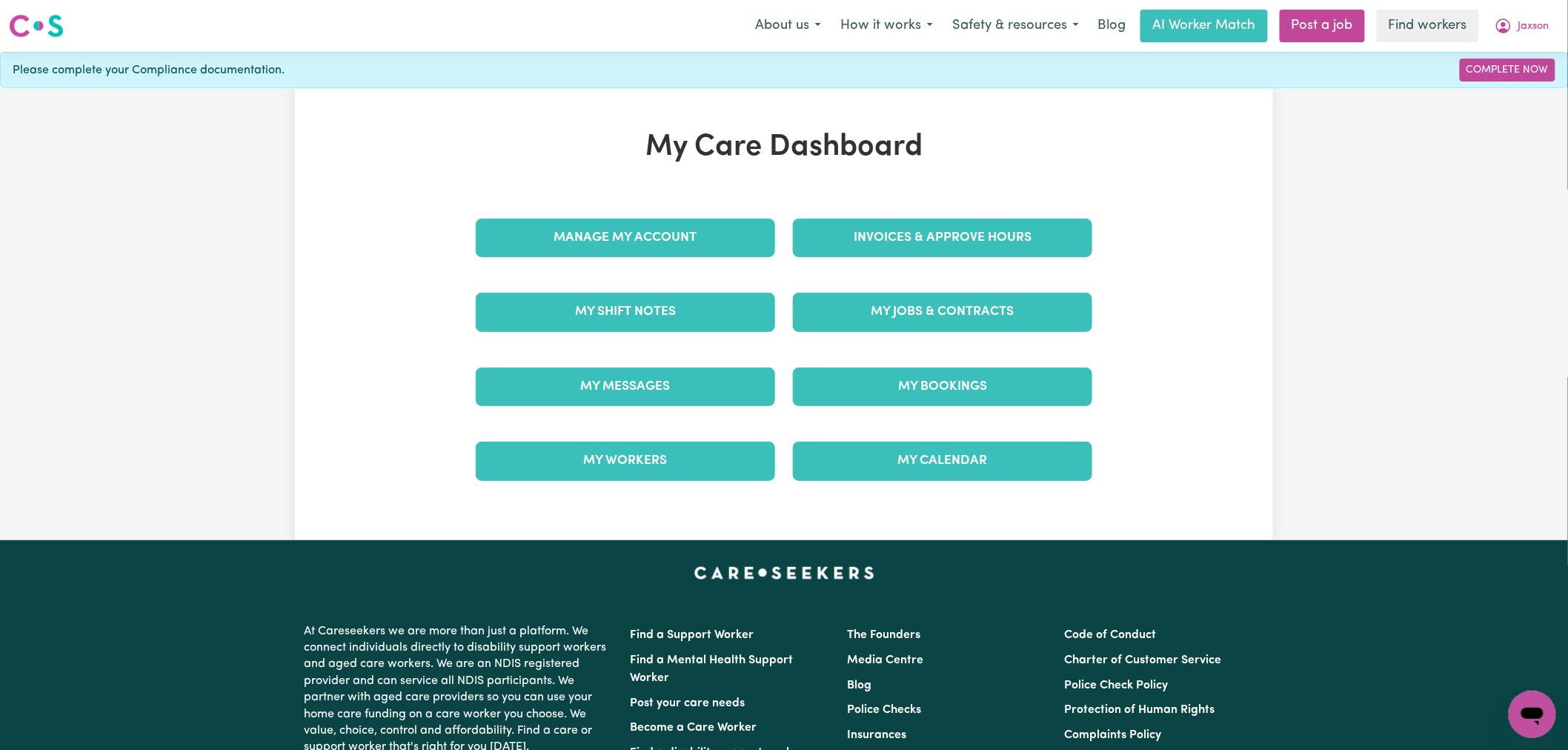
click at [918, 262] on div "Invoices & Approve Hours" at bounding box center [942, 237] width 317 height 74
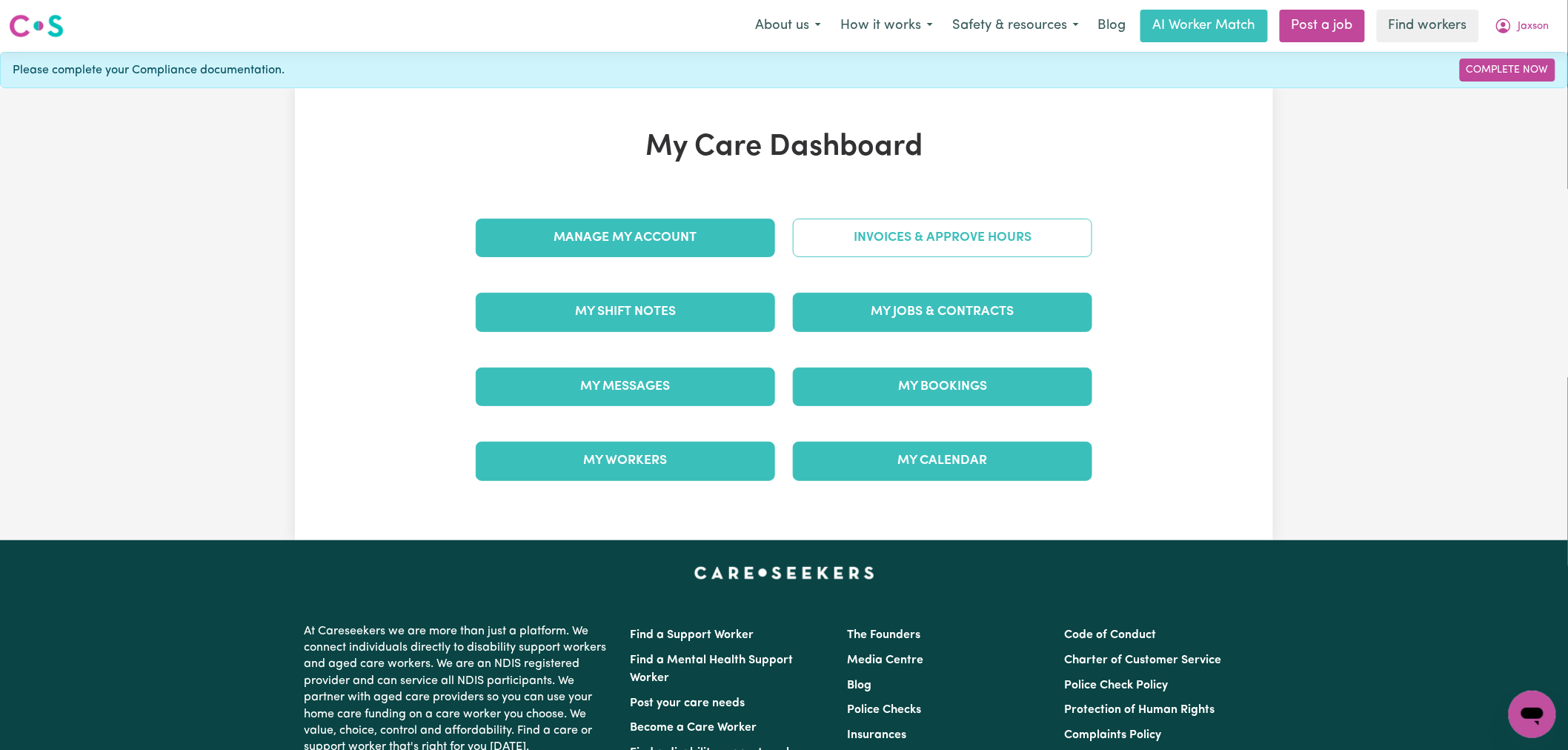
click at [929, 254] on link "Invoices & Approve Hours" at bounding box center [942, 238] width 299 height 39
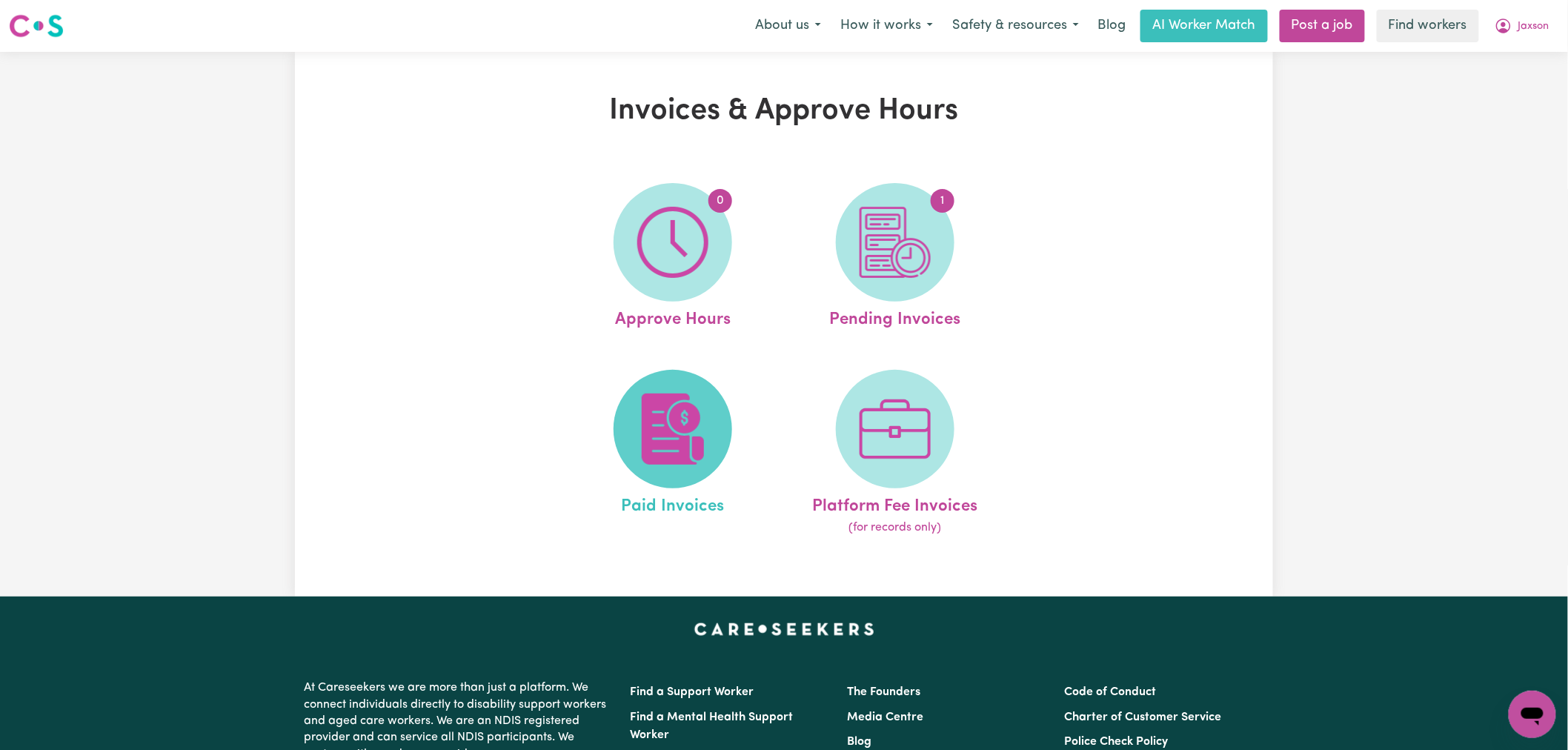
click at [667, 431] on img at bounding box center [673, 429] width 71 height 71
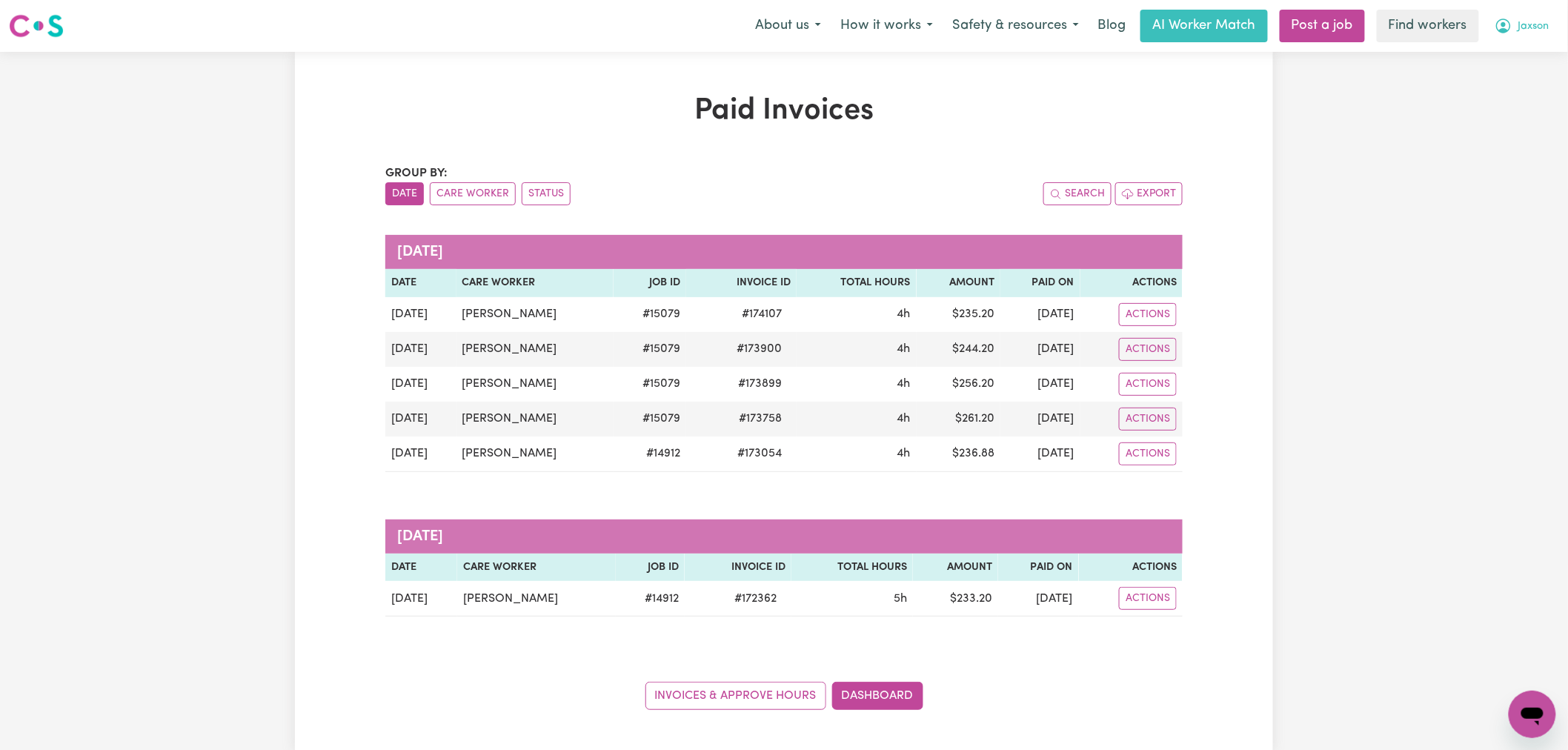
click at [1512, 26] on icon "My Account" at bounding box center [1503, 26] width 18 height 18
click at [1522, 58] on link "My Dashboard" at bounding box center [1500, 58] width 117 height 28
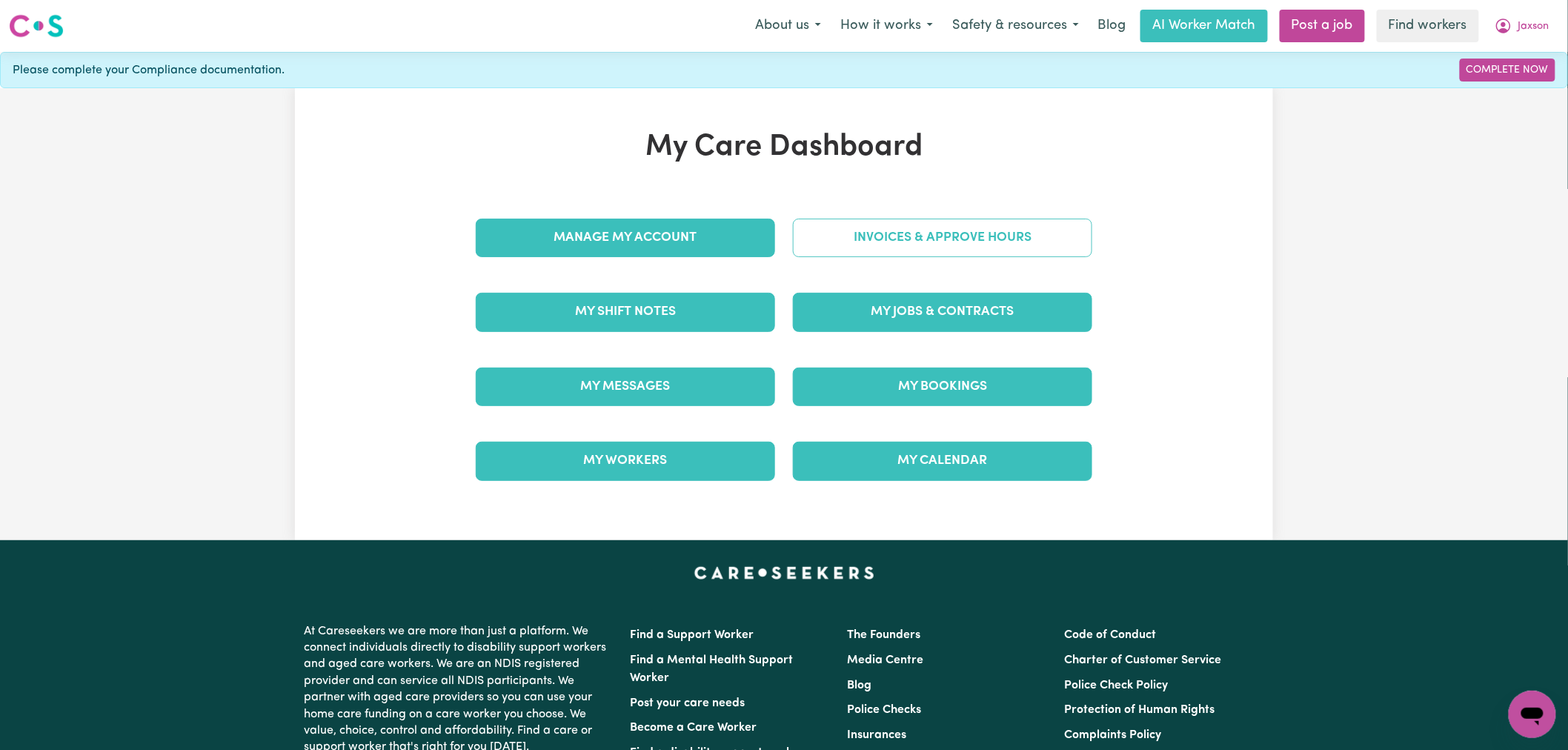
click at [898, 238] on link "Invoices & Approve Hours" at bounding box center [942, 238] width 299 height 39
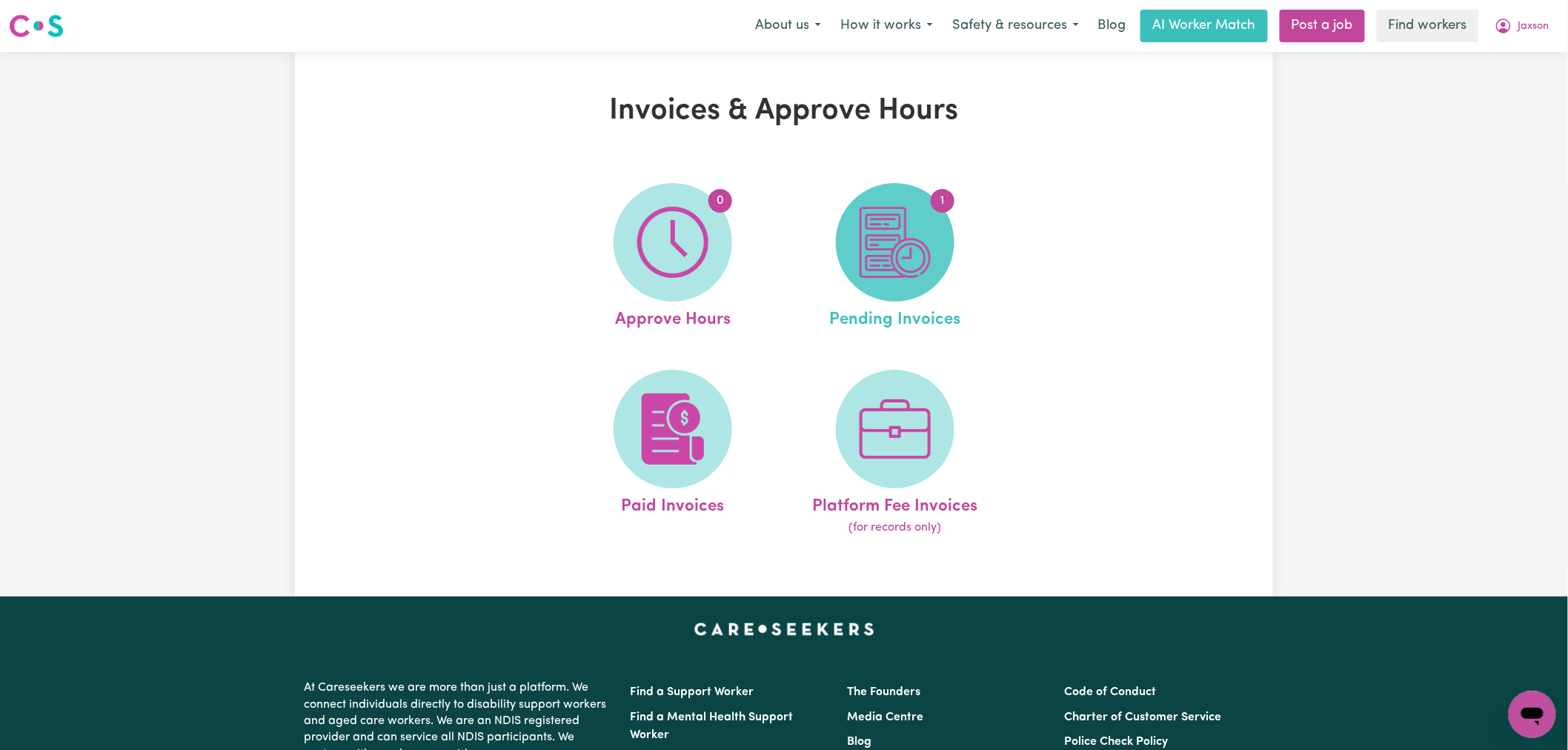
click at [918, 287] on span "1" at bounding box center [895, 242] width 119 height 119
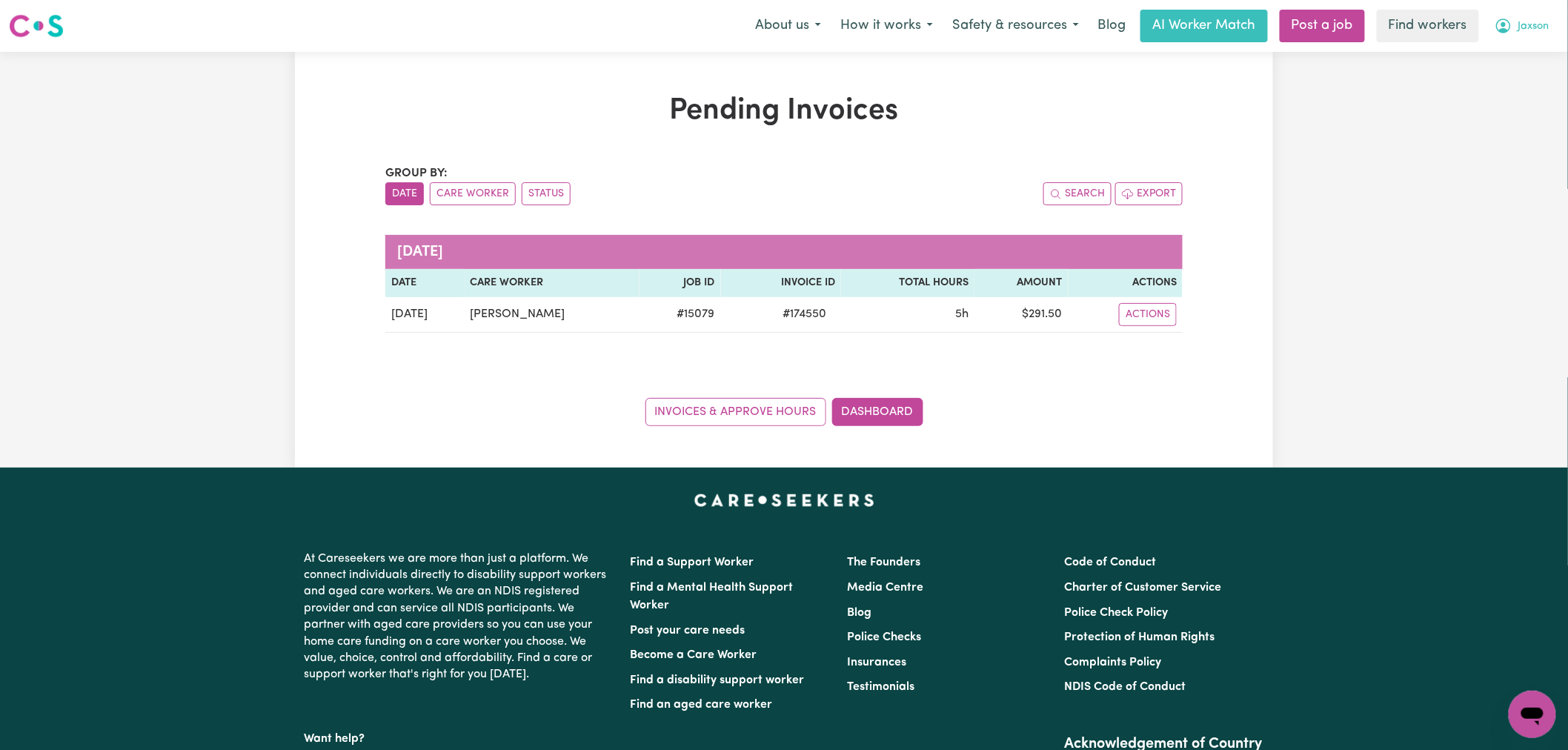
click at [1521, 22] on span "Jaxson" at bounding box center [1534, 26] width 31 height 16
click at [1522, 55] on link "My Dashboard" at bounding box center [1500, 58] width 117 height 28
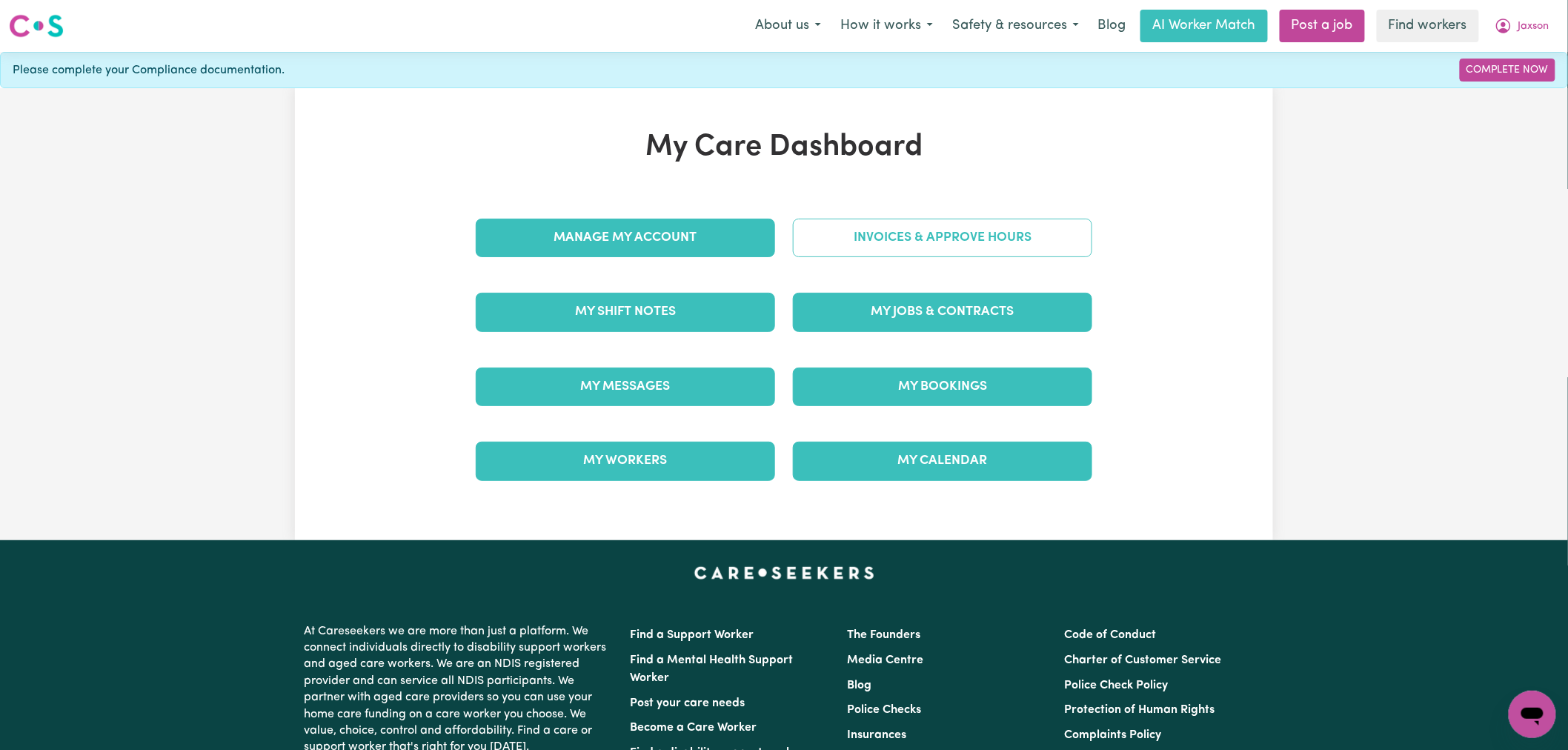
click at [938, 245] on link "Invoices & Approve Hours" at bounding box center [942, 238] width 299 height 39
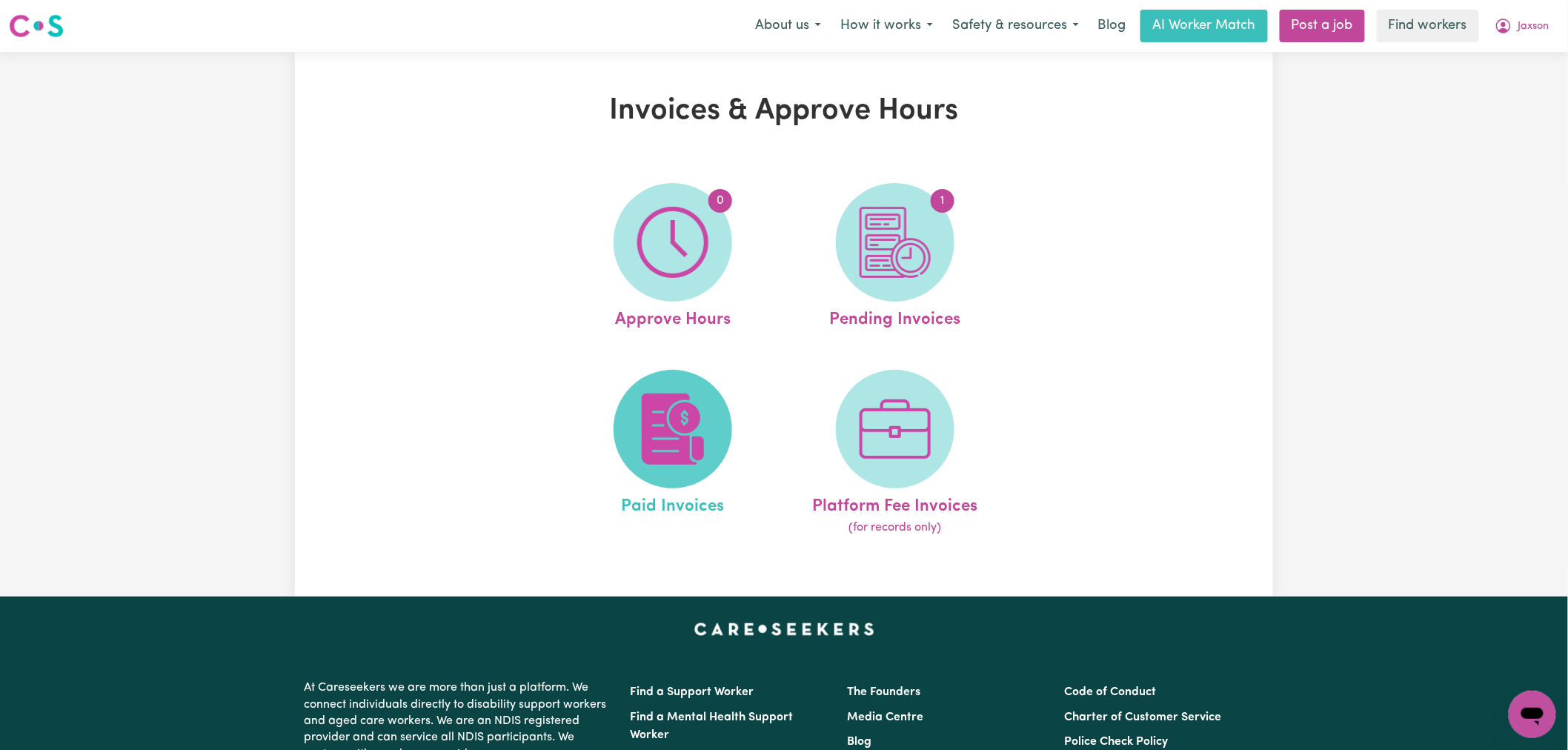
click at [701, 427] on img at bounding box center [673, 429] width 71 height 71
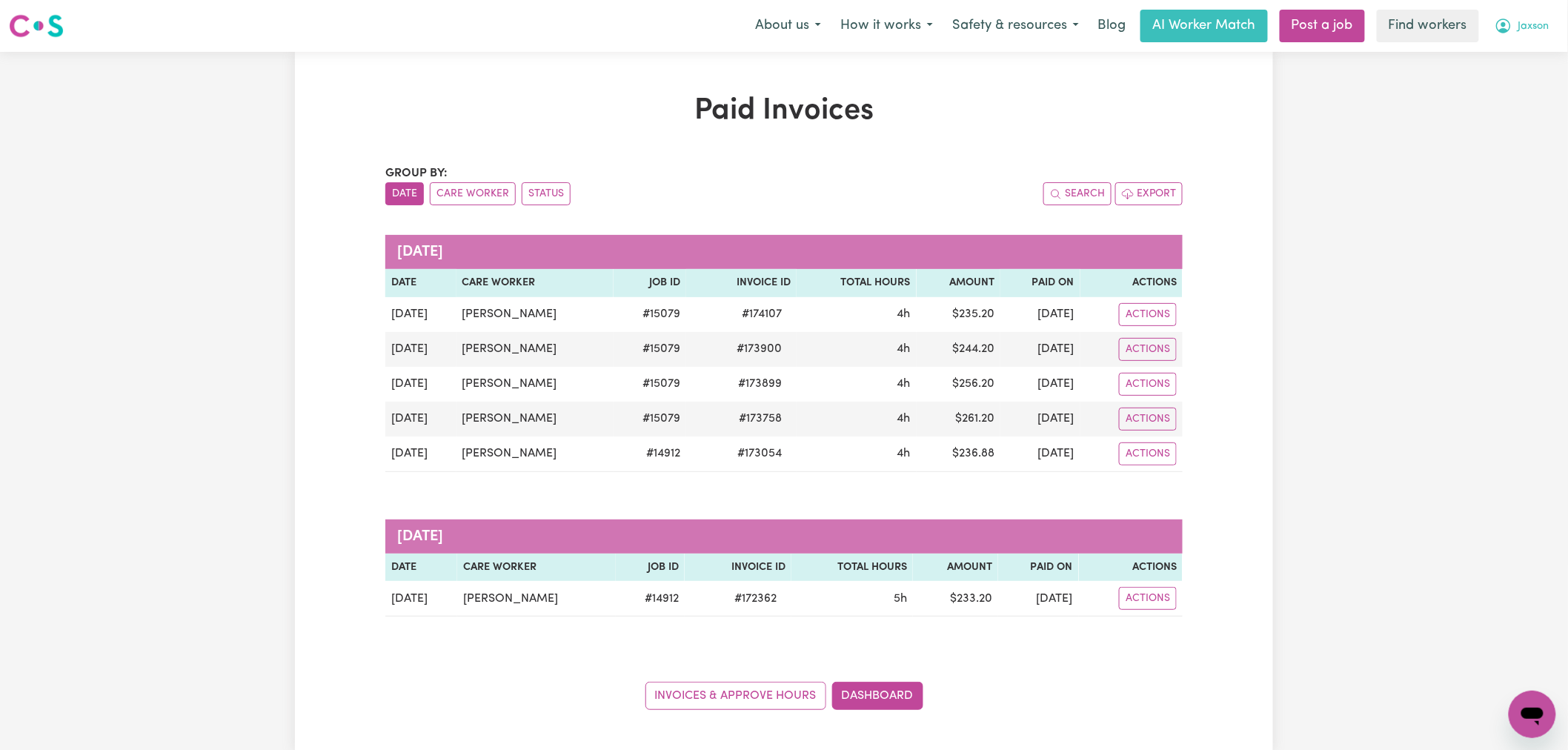
click at [1529, 33] on span "Jaxson" at bounding box center [1534, 26] width 31 height 16
click at [1529, 48] on link "My Dashboard" at bounding box center [1500, 58] width 117 height 28
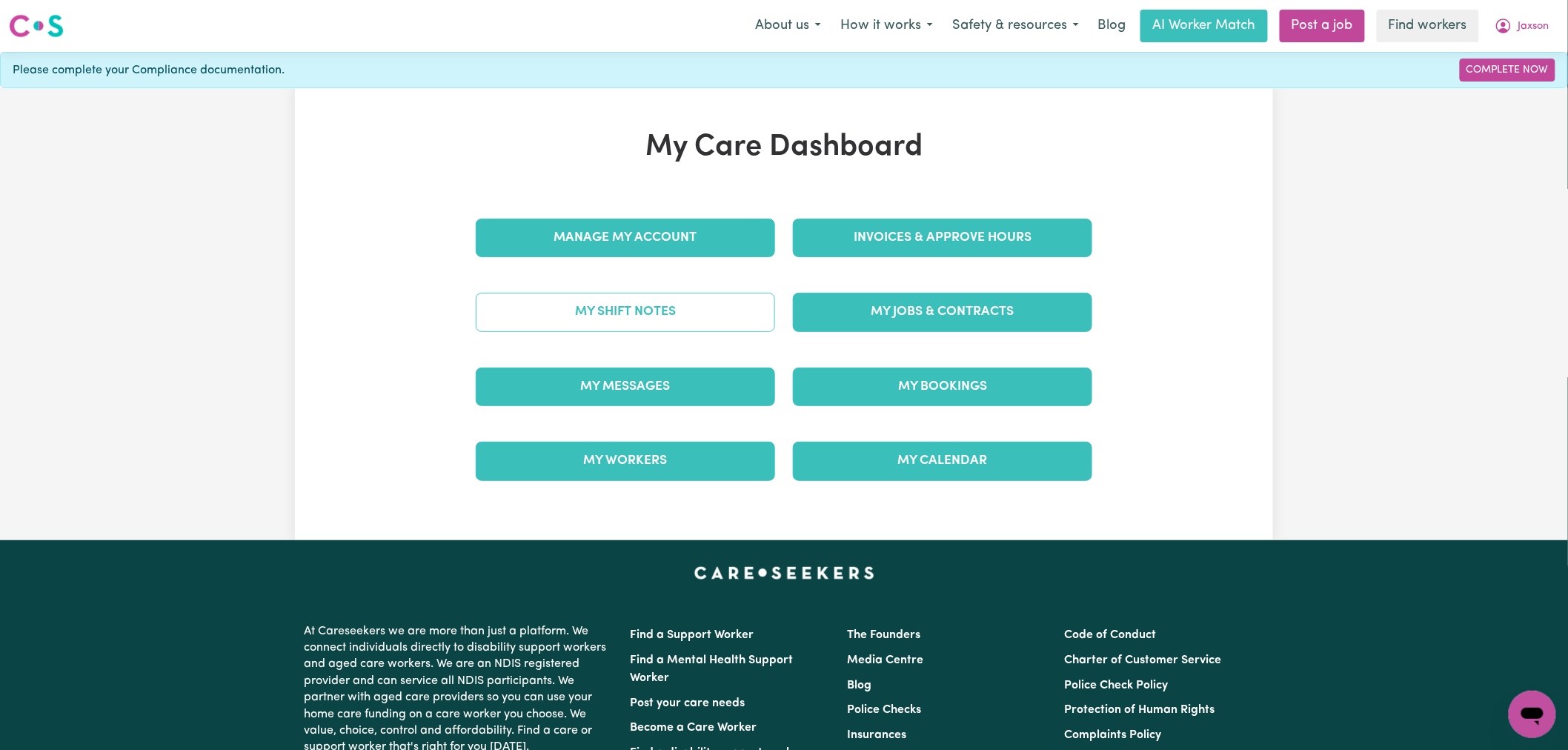
click at [643, 317] on link "My Shift Notes" at bounding box center [625, 312] width 299 height 39
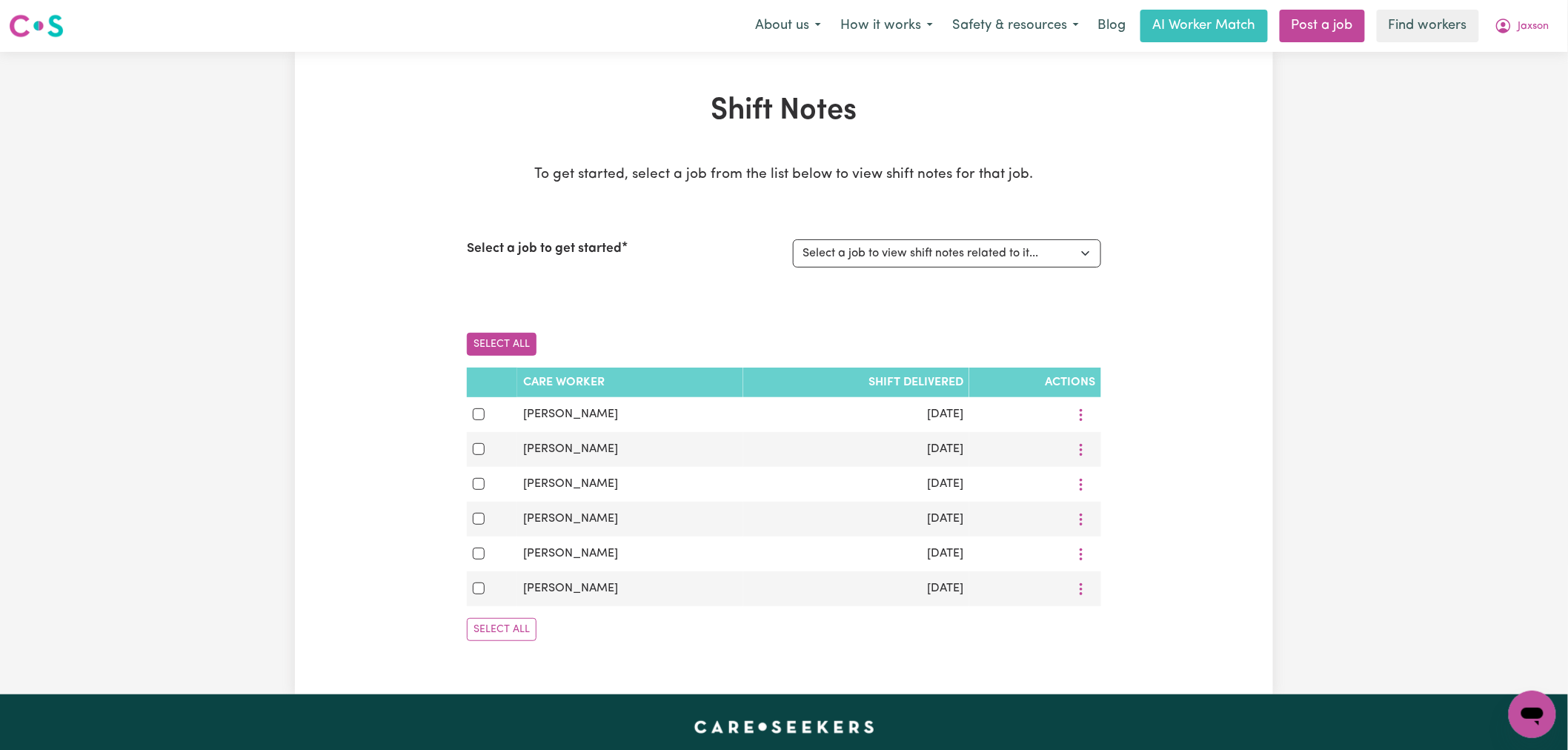
click at [499, 334] on button "Select All" at bounding box center [501, 344] width 70 height 23
checkbox input "true"
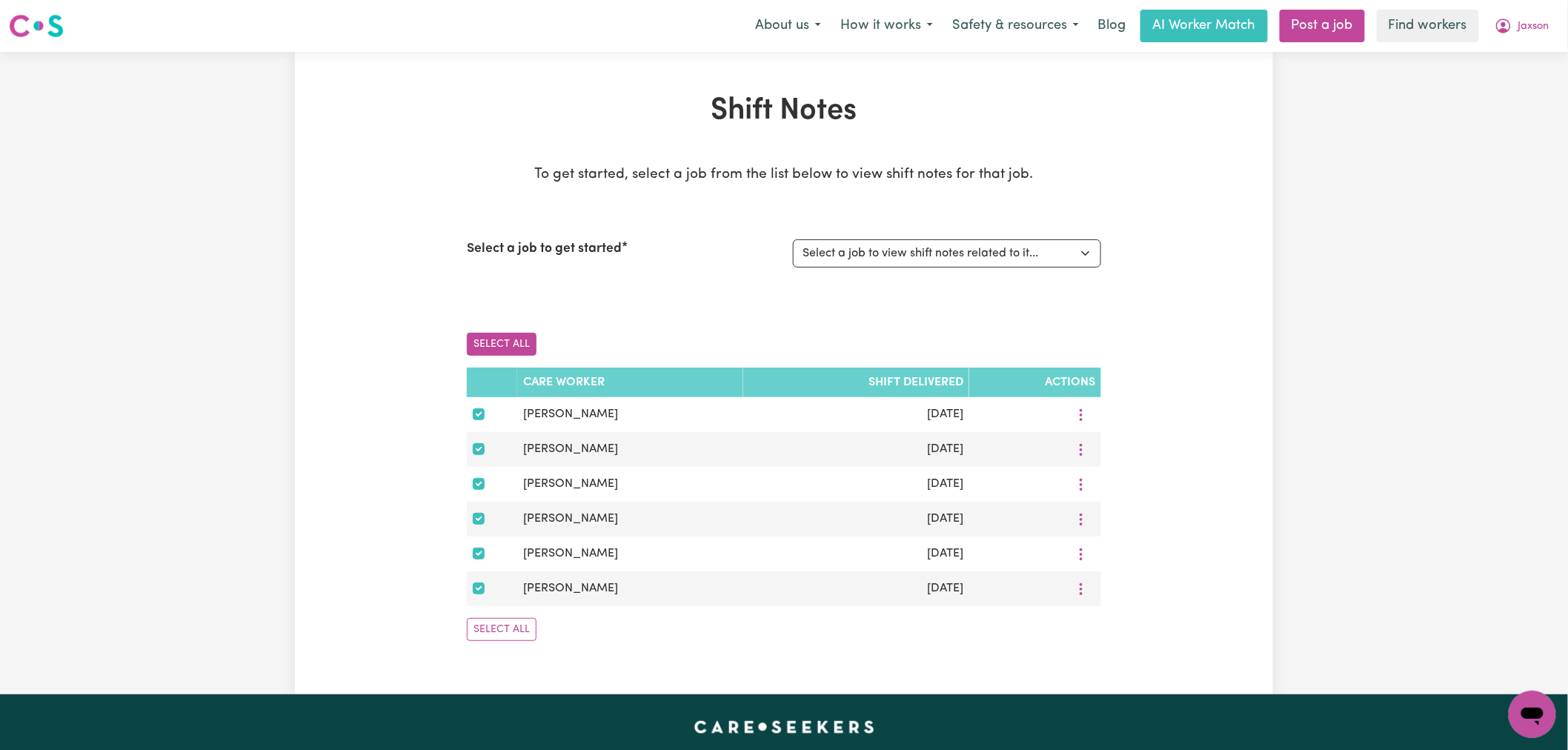
checkbox input "true"
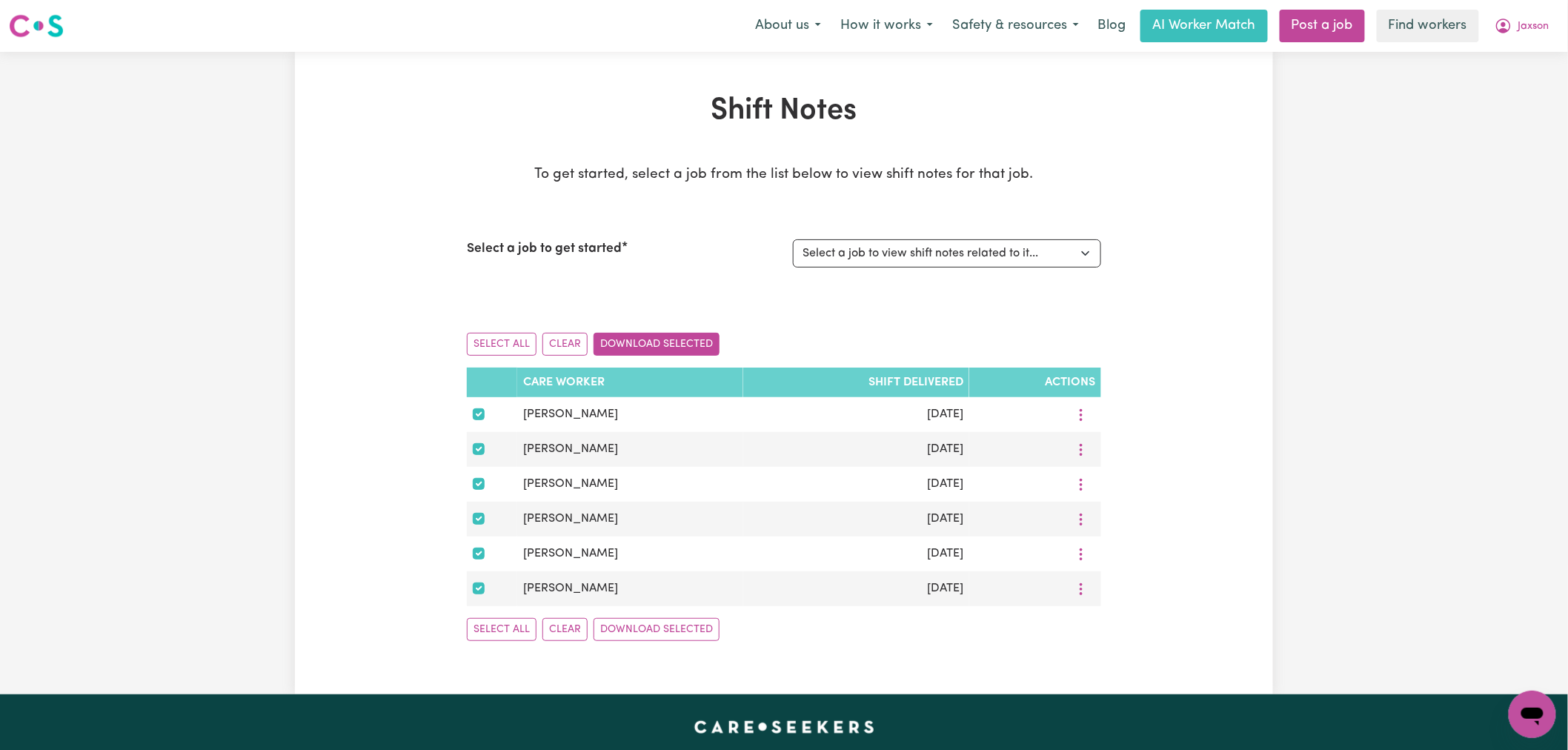
click at [669, 349] on button "Download Selected" at bounding box center [656, 344] width 126 height 23
